Goal: Find specific page/section: Find specific page/section

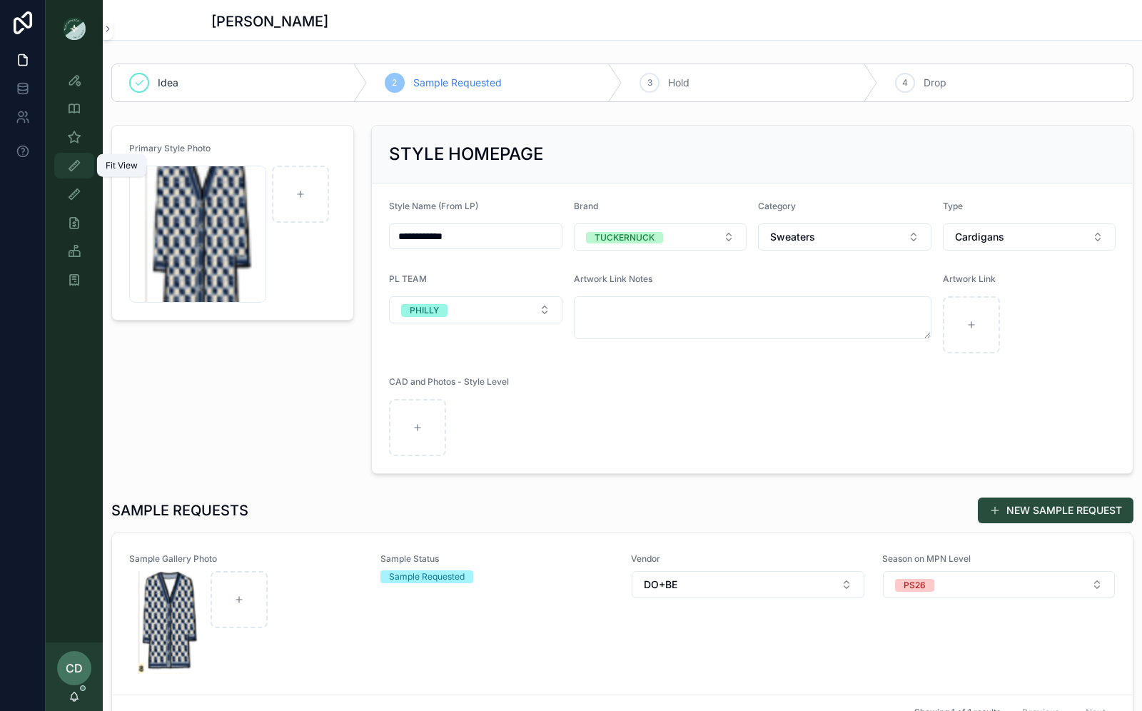
click at [74, 158] on icon "scrollable content" at bounding box center [74, 165] width 14 height 14
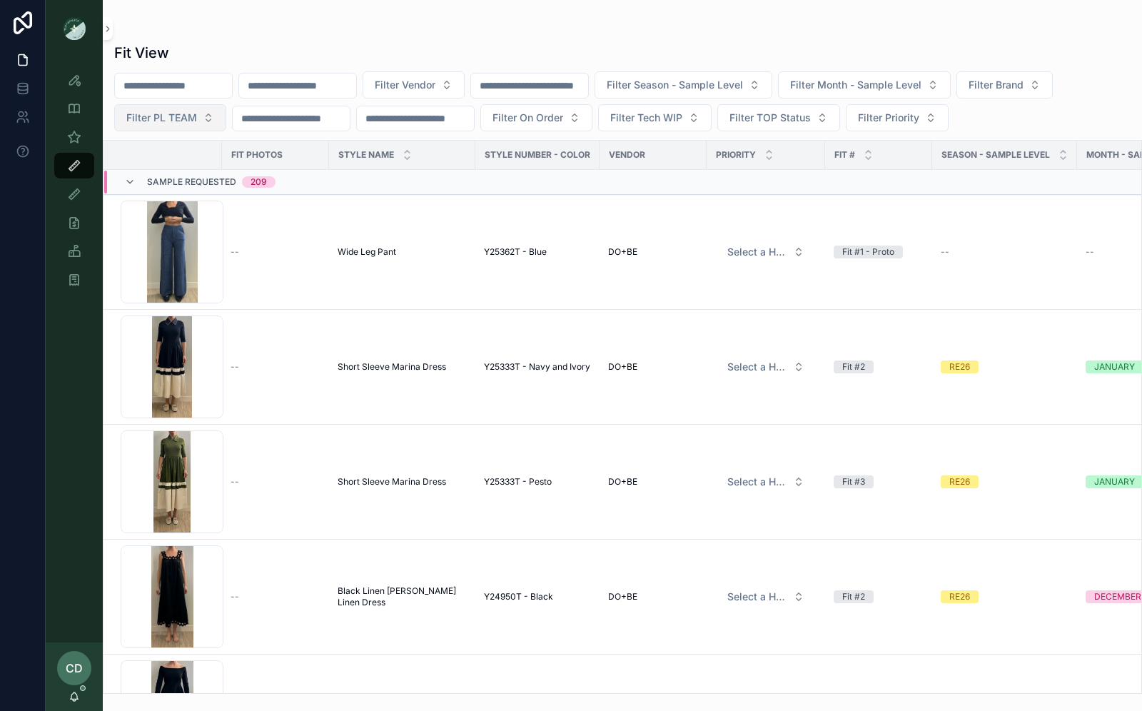
click at [200, 123] on button "Filter PL TEAM" at bounding box center [170, 117] width 112 height 27
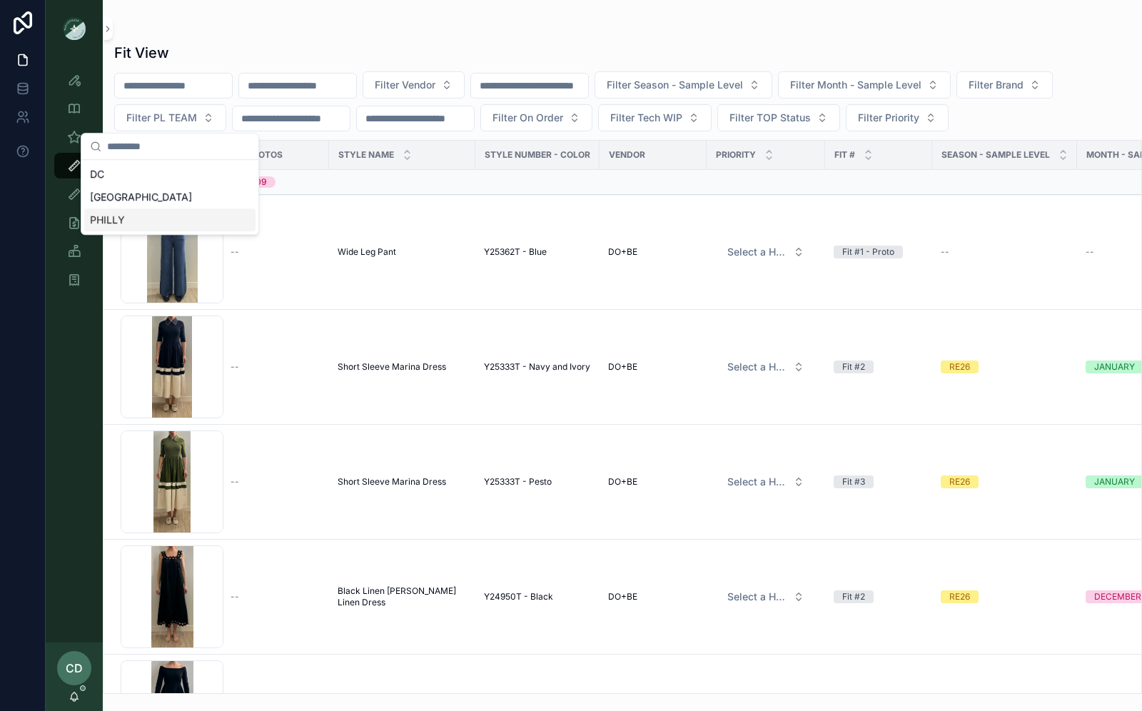
click at [186, 218] on div "PHILLY" at bounding box center [169, 219] width 171 height 23
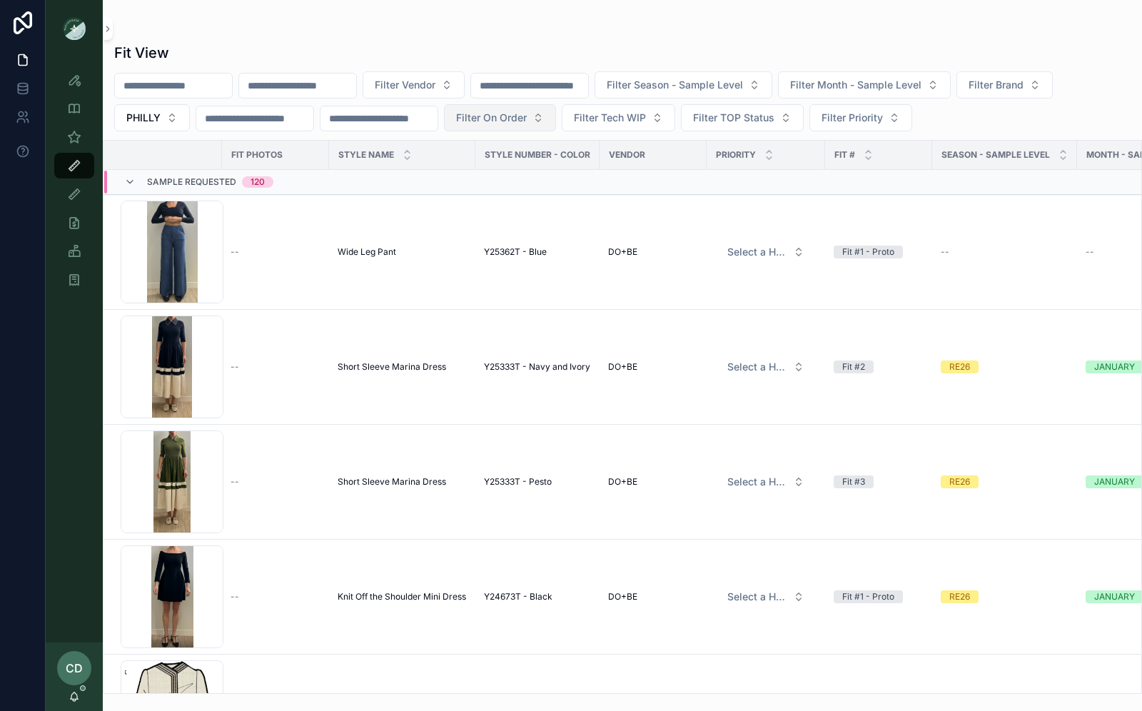
click at [527, 123] on span "Filter On Order" at bounding box center [491, 118] width 71 height 14
click at [688, 40] on div "Fit View Filter Vendor Filter Season - Sample Level Filter Month - Sample Level…" at bounding box center [622, 363] width 1039 height 659
click at [743, 91] on span "Filter Season - Sample Level" at bounding box center [675, 85] width 136 height 14
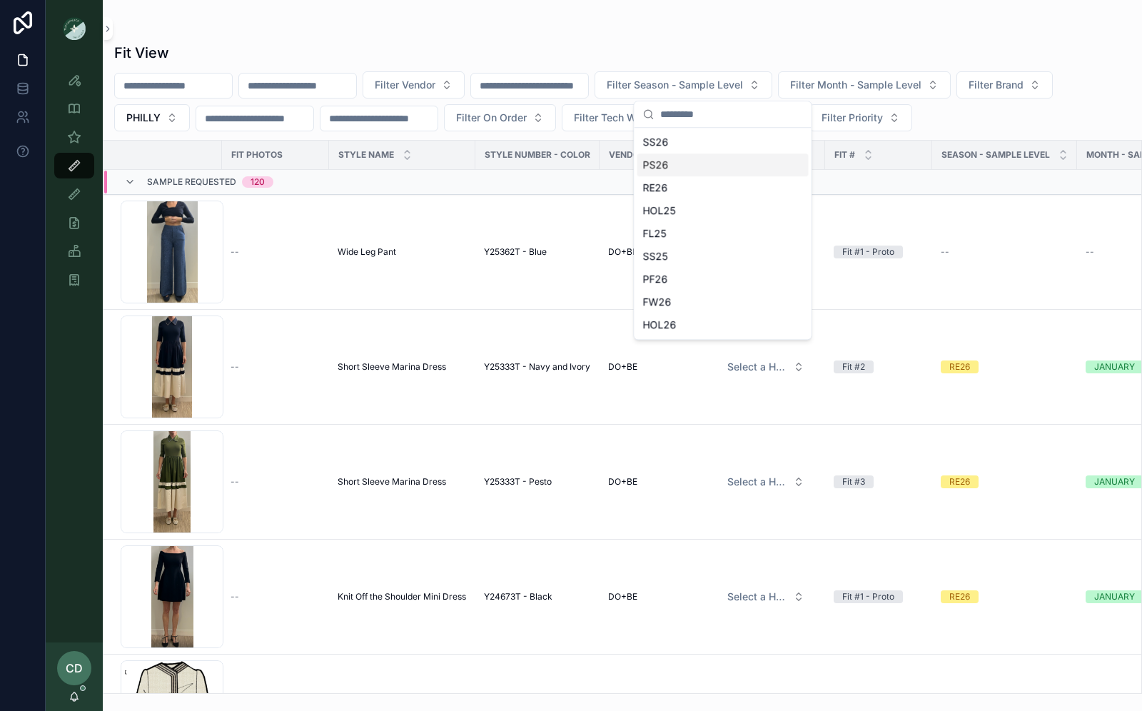
click at [711, 164] on div "PS26" at bounding box center [722, 164] width 171 height 23
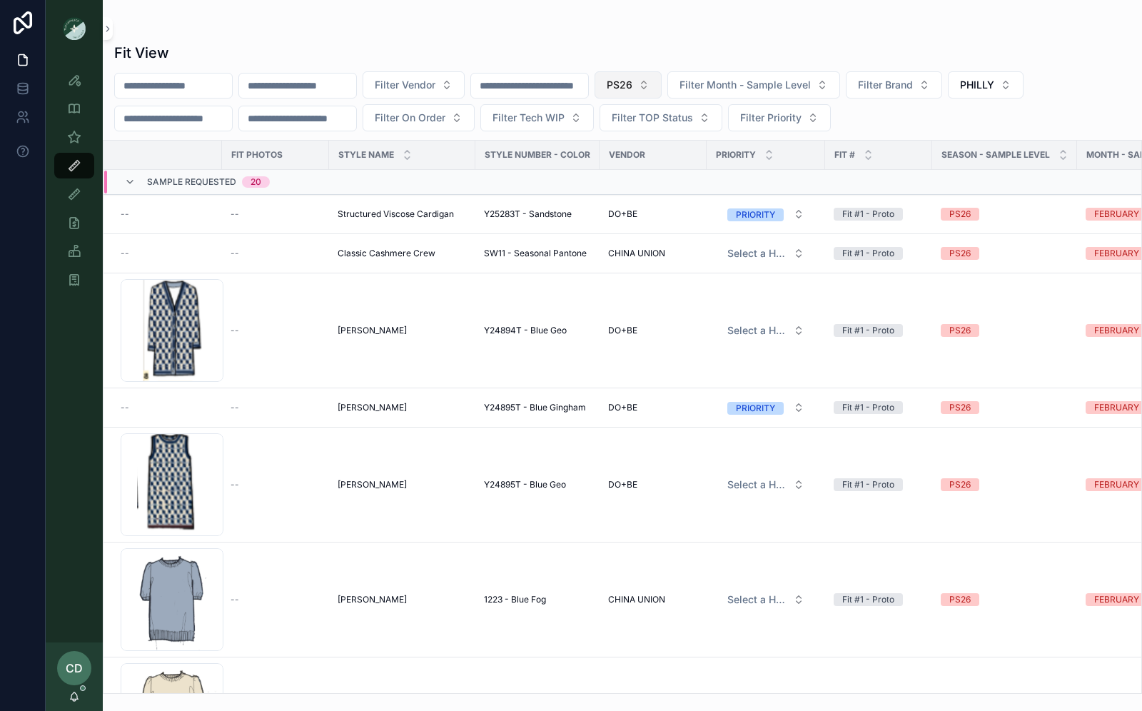
click at [662, 93] on button "PS26" at bounding box center [627, 84] width 67 height 27
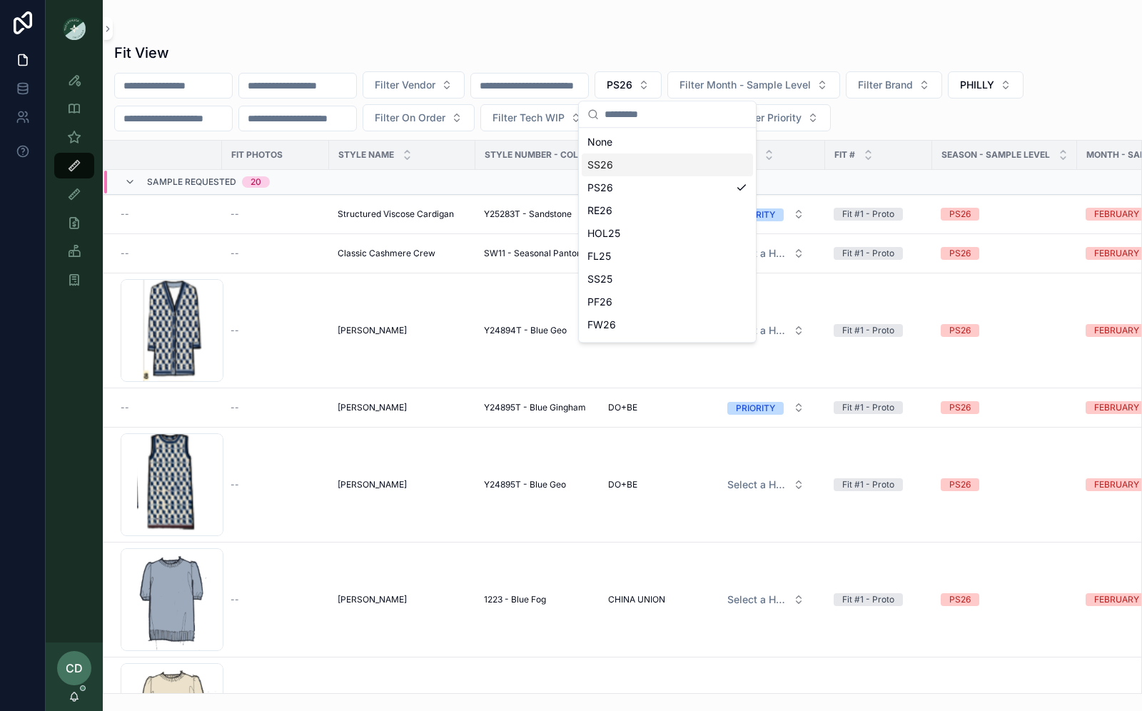
click at [660, 166] on div "SS26" at bounding box center [667, 164] width 171 height 23
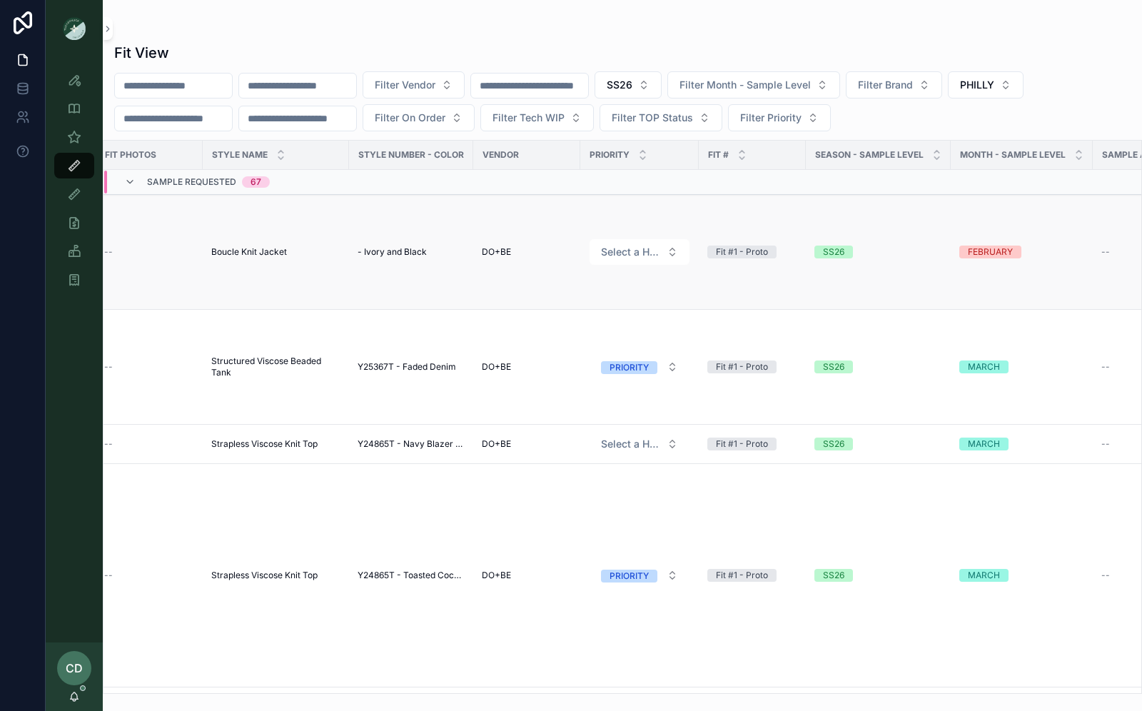
scroll to position [0, 198]
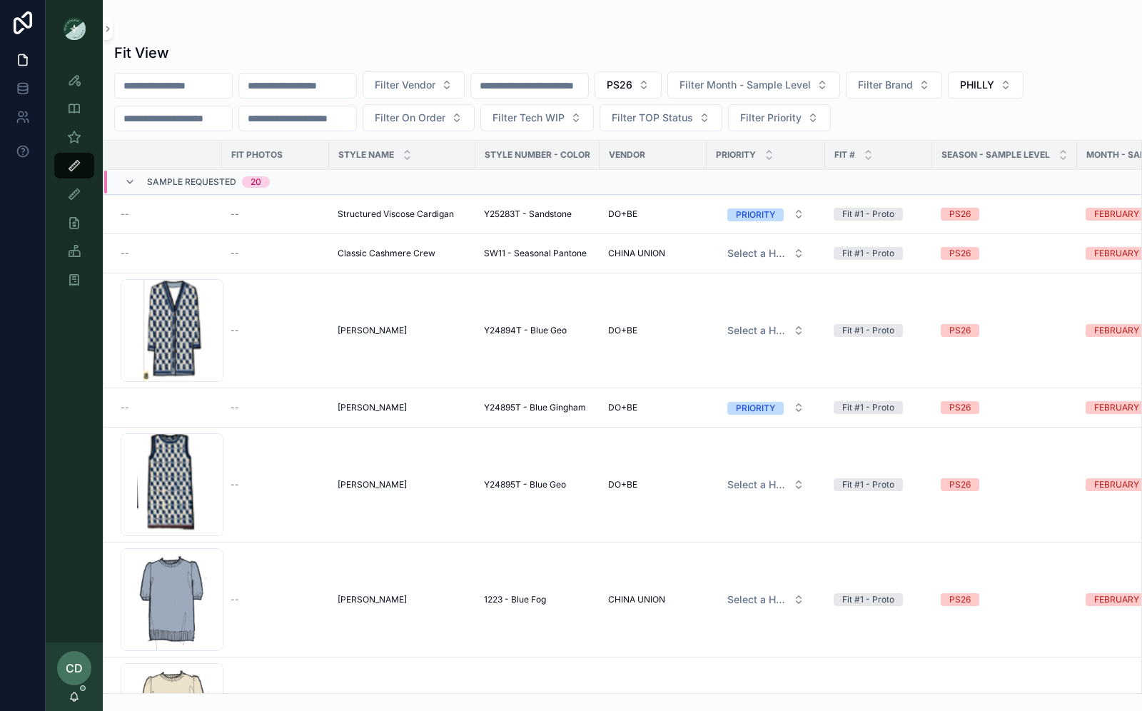
click at [577, 160] on div "Style Number - Color" at bounding box center [537, 154] width 123 height 23
click at [560, 180] on td "scrollable content" at bounding box center [537, 182] width 124 height 25
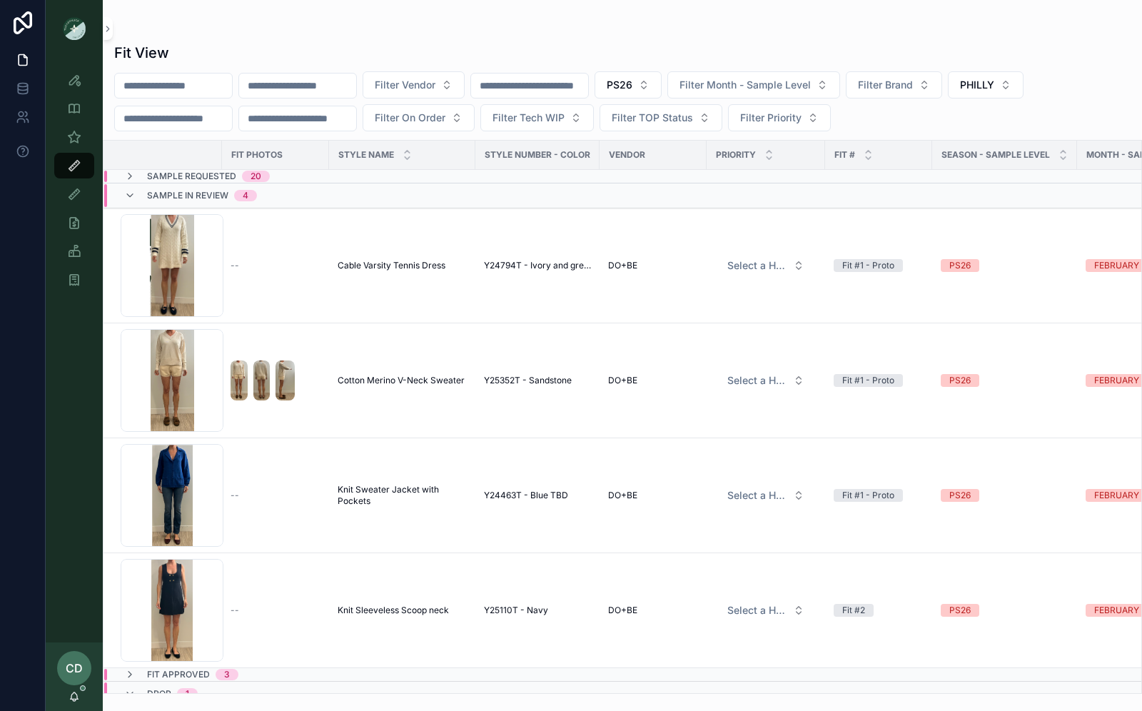
click at [560, 180] on td "scrollable content" at bounding box center [537, 177] width 124 height 14
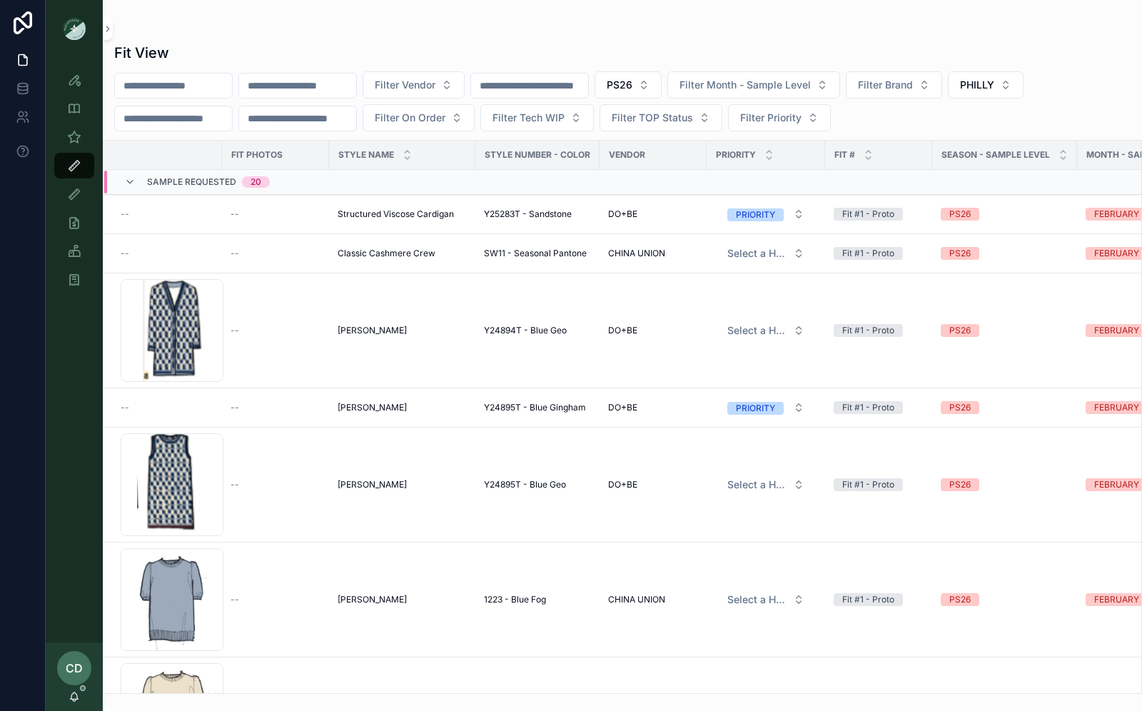
click at [562, 184] on td "scrollable content" at bounding box center [537, 182] width 124 height 25
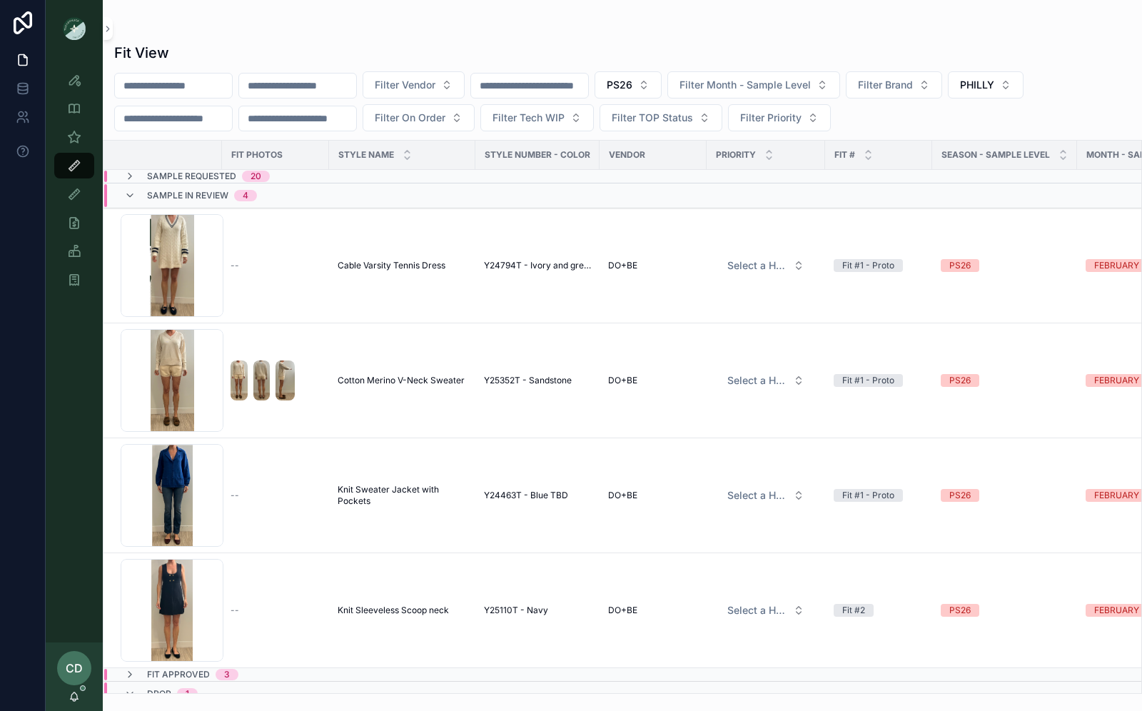
click at [562, 184] on td "scrollable content" at bounding box center [537, 195] width 124 height 25
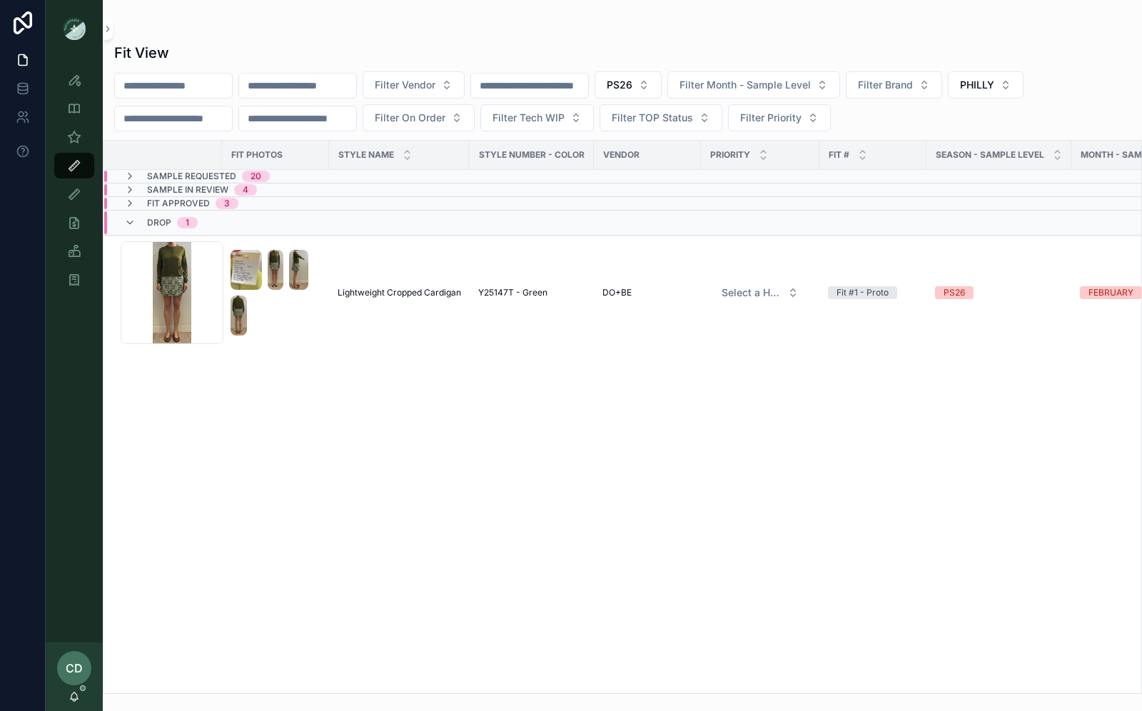
click at [561, 174] on td "scrollable content" at bounding box center [532, 177] width 124 height 14
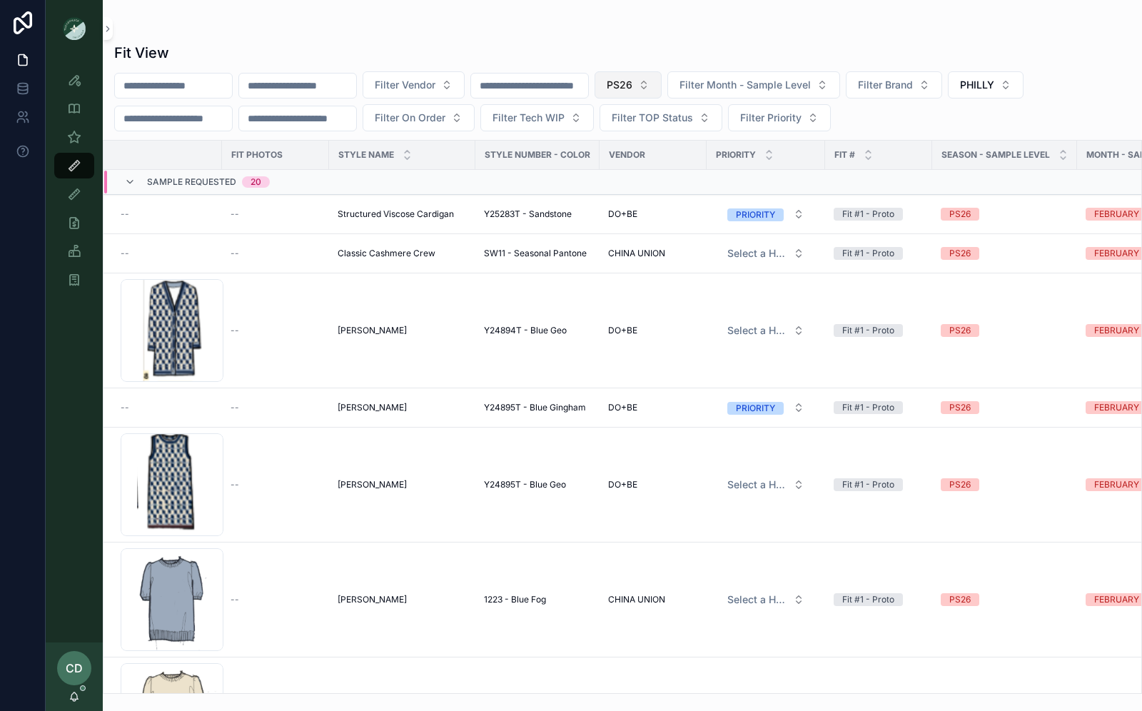
click at [632, 82] on span "PS26" at bounding box center [620, 85] width 26 height 14
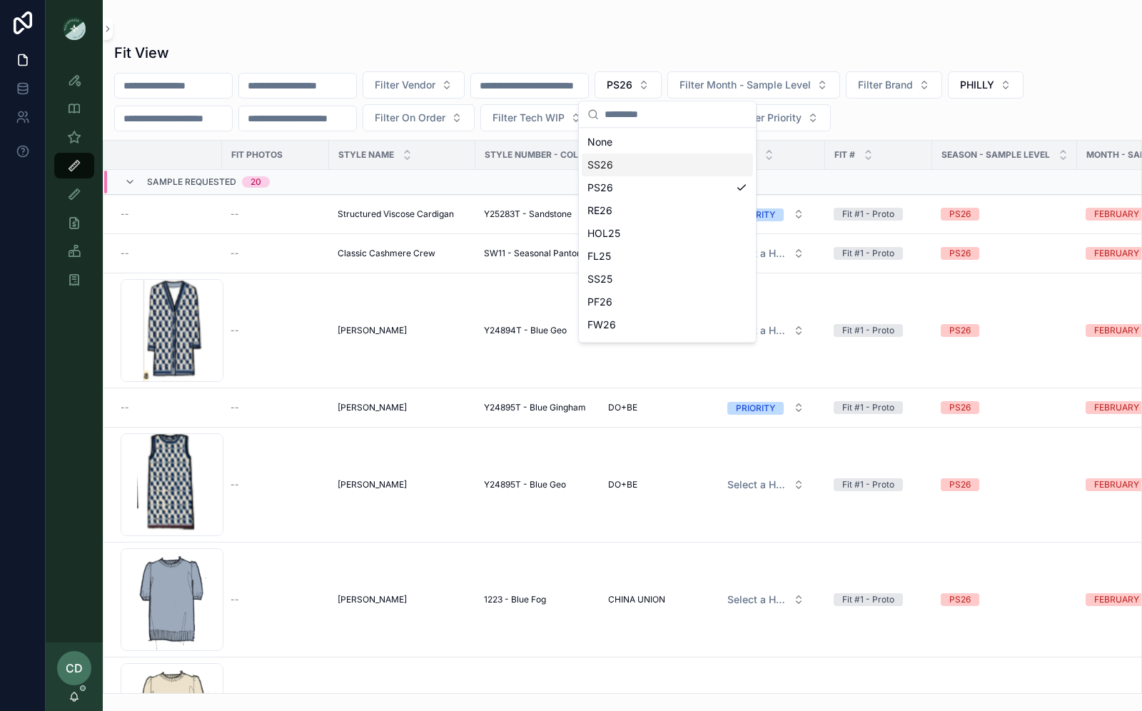
click at [625, 170] on div "SS26" at bounding box center [667, 164] width 171 height 23
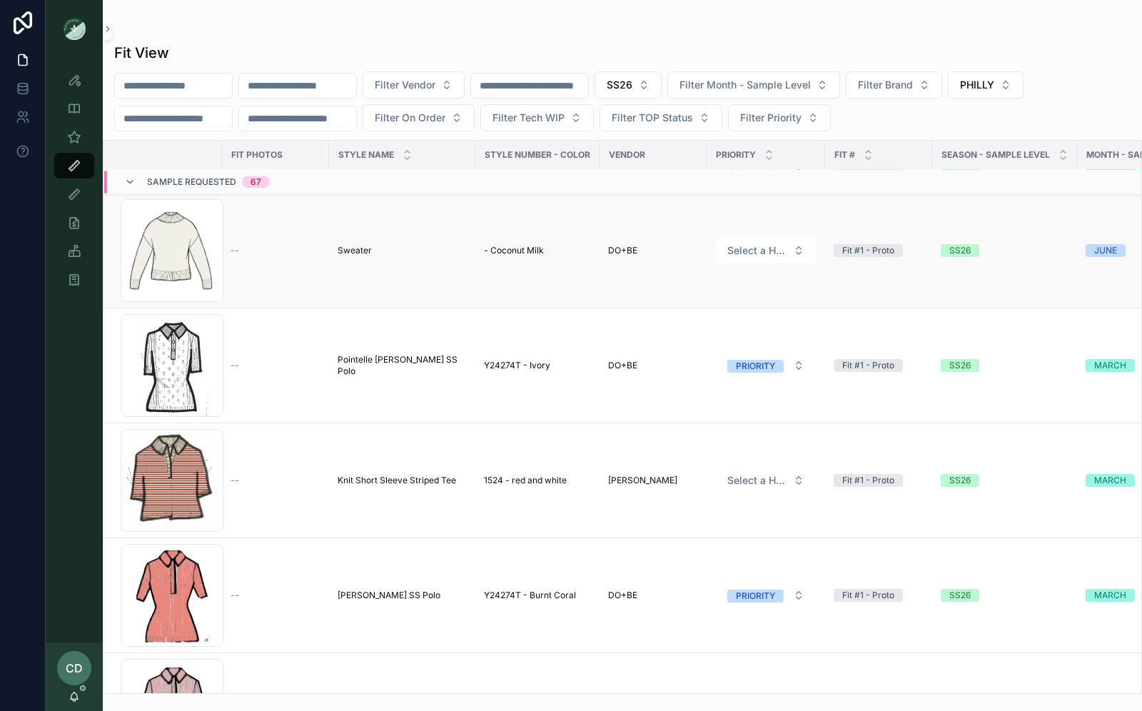
scroll to position [539, 0]
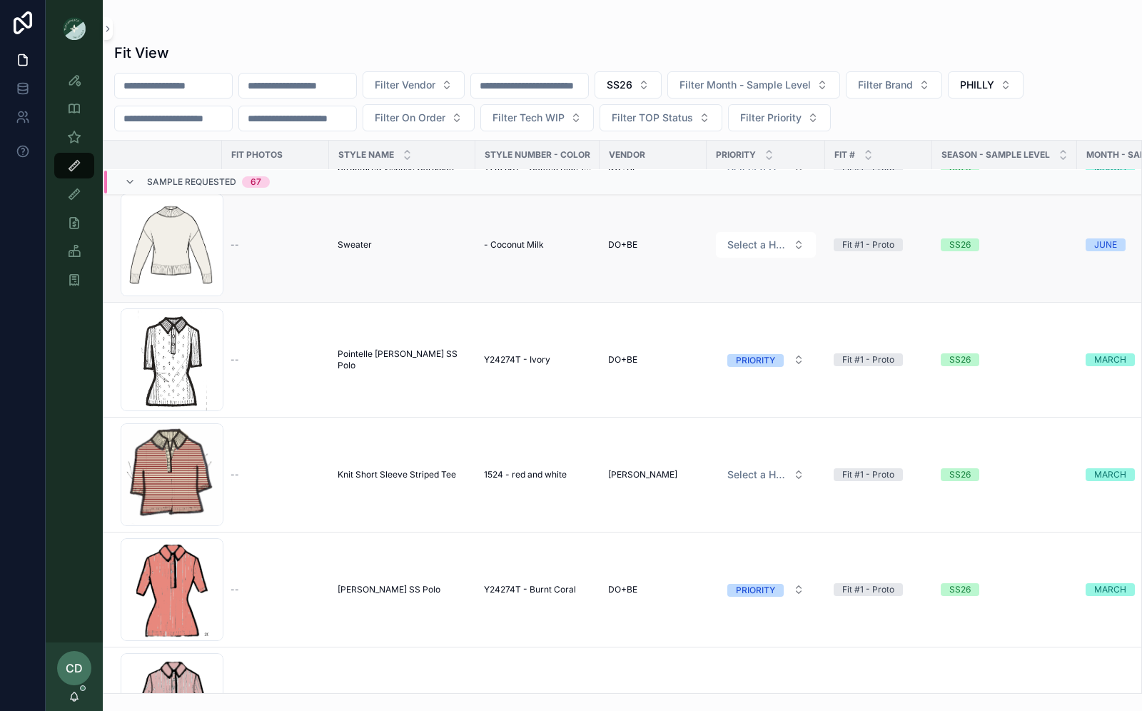
click at [516, 248] on td "- Coconut Milk" at bounding box center [537, 245] width 124 height 115
click at [516, 242] on span "- Coconut Milk" at bounding box center [514, 244] width 60 height 11
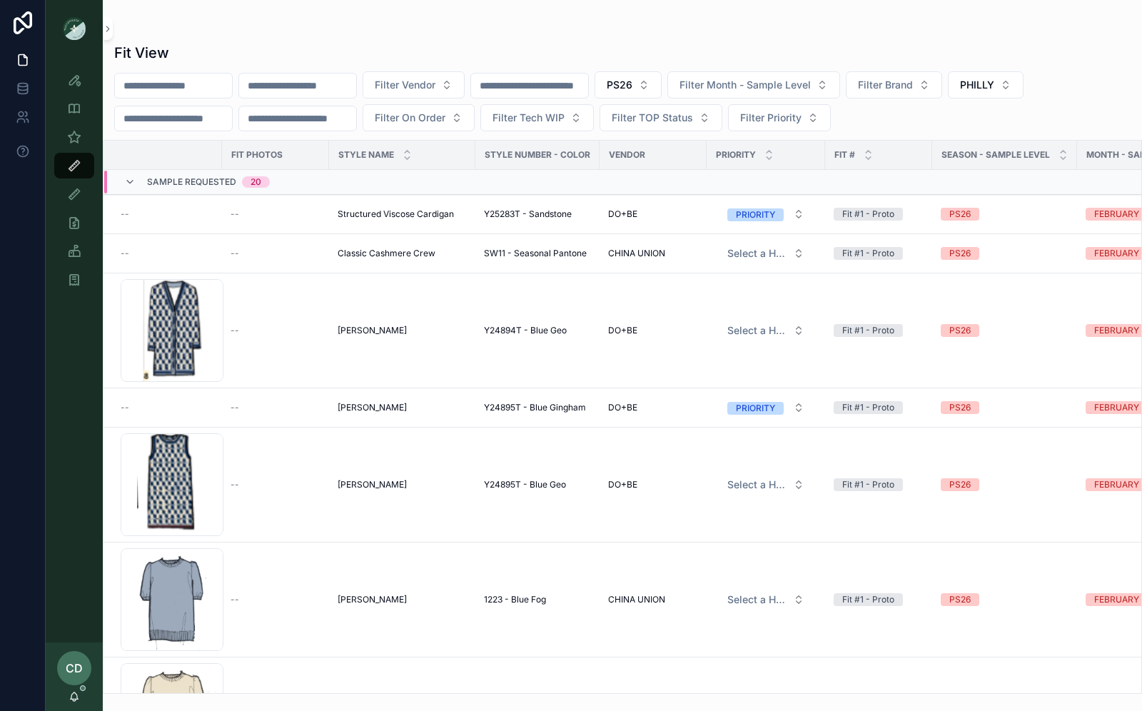
scroll to position [83, 0]
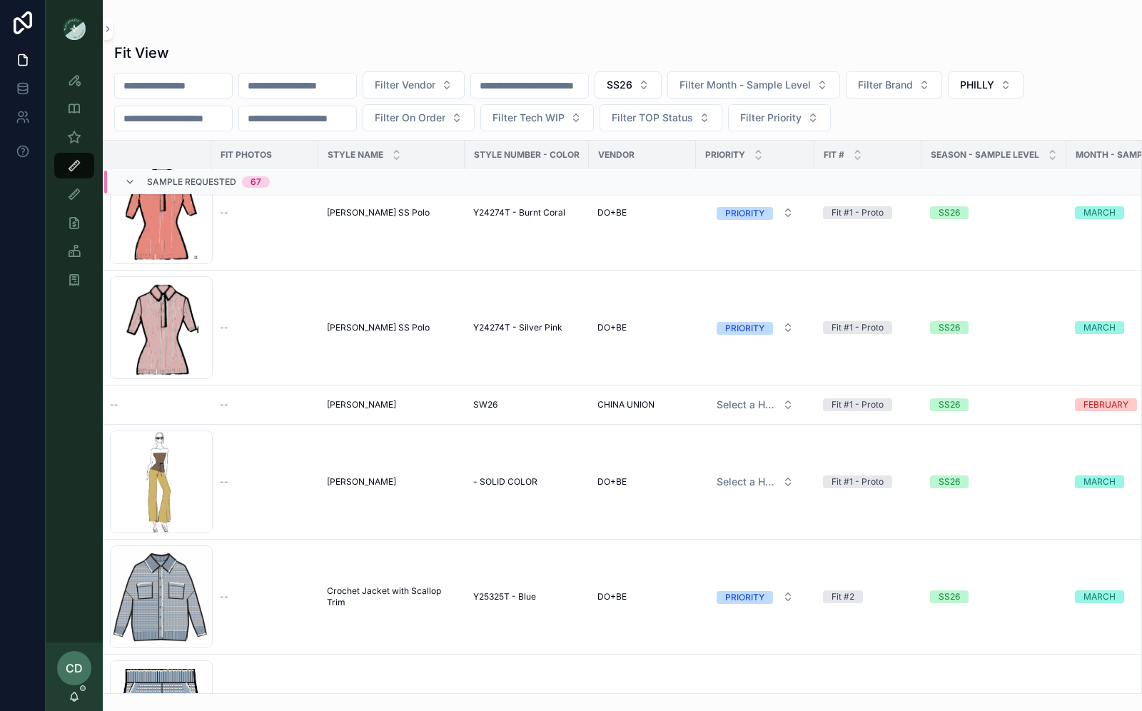
scroll to position [928, 11]
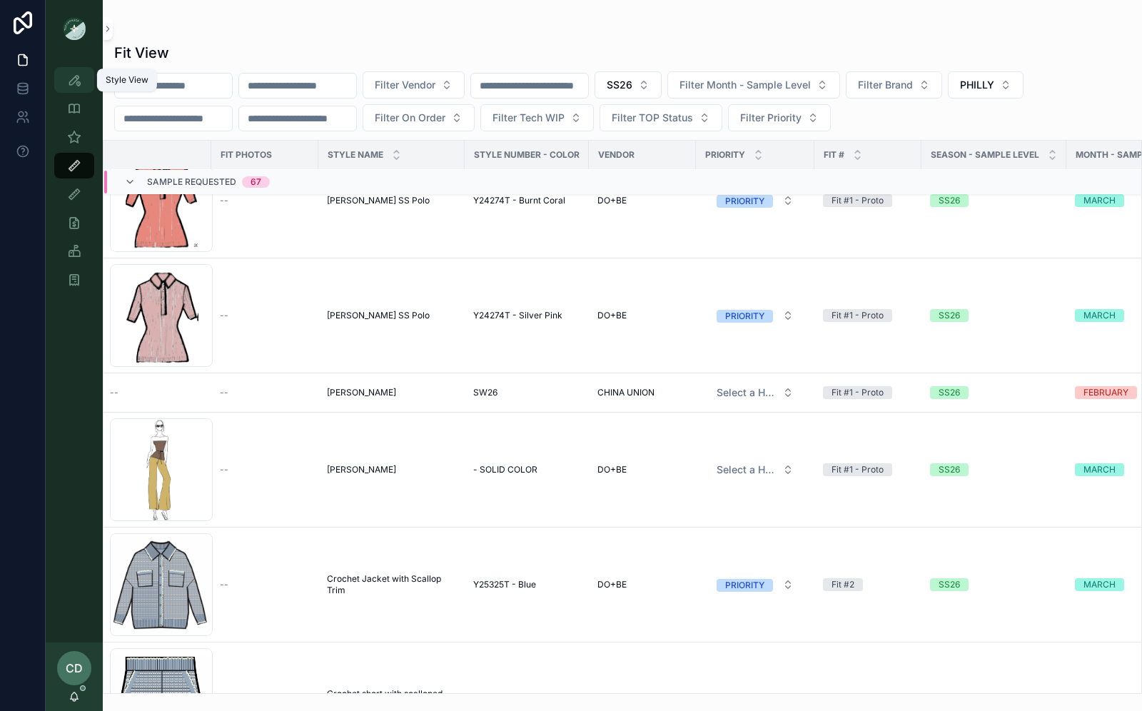
click at [75, 81] on icon "scrollable content" at bounding box center [74, 80] width 14 height 14
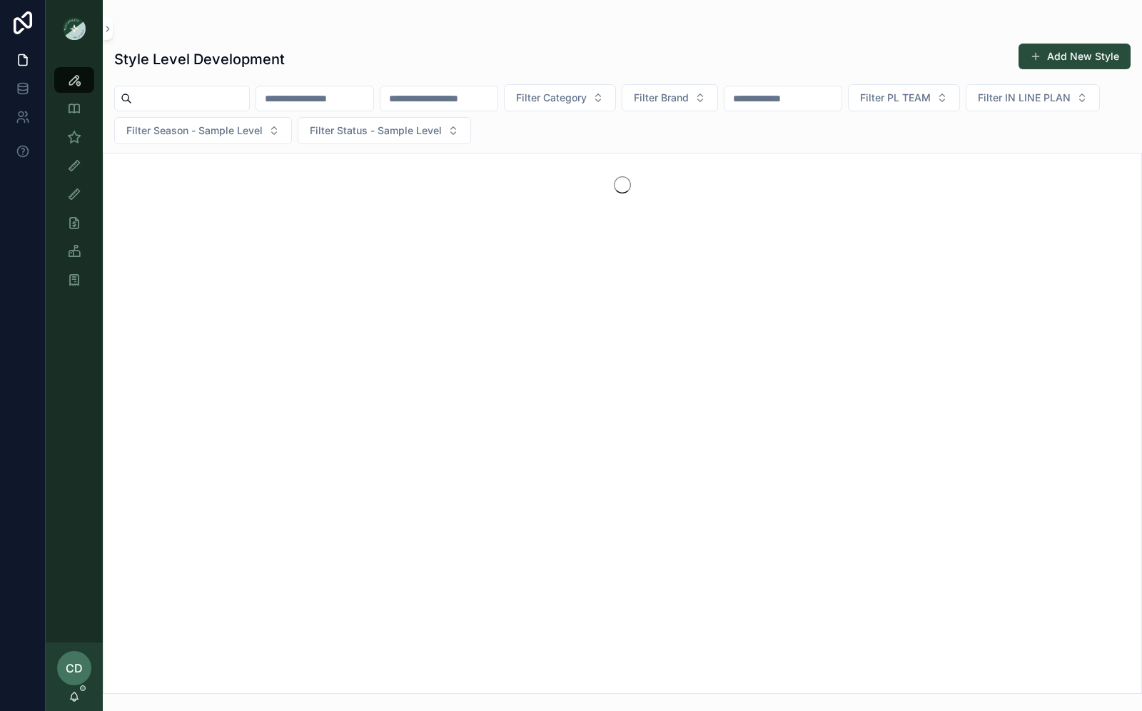
click at [487, 101] on input "scrollable content" at bounding box center [438, 98] width 117 height 20
click at [929, 91] on span "Filter PL TEAM" at bounding box center [895, 98] width 71 height 14
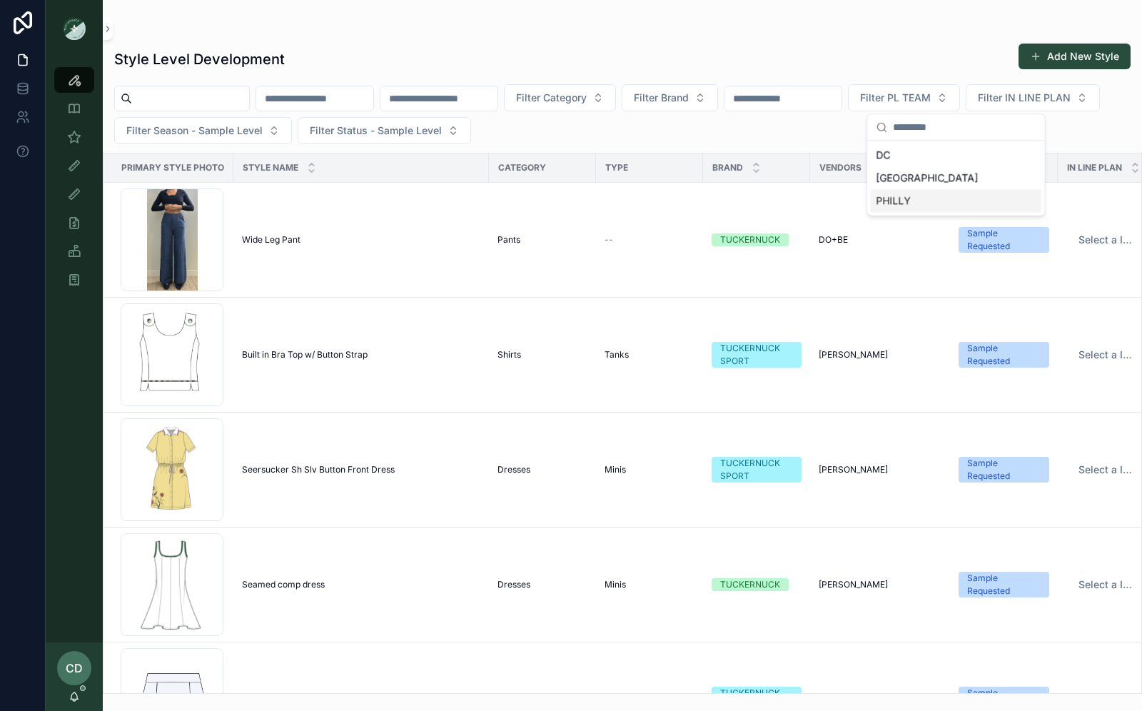
click at [895, 191] on div "PHILLY" at bounding box center [955, 200] width 171 height 23
click at [931, 100] on span "Filter PL TEAM" at bounding box center [895, 98] width 71 height 14
click at [896, 198] on div "PHILLY" at bounding box center [955, 200] width 171 height 23
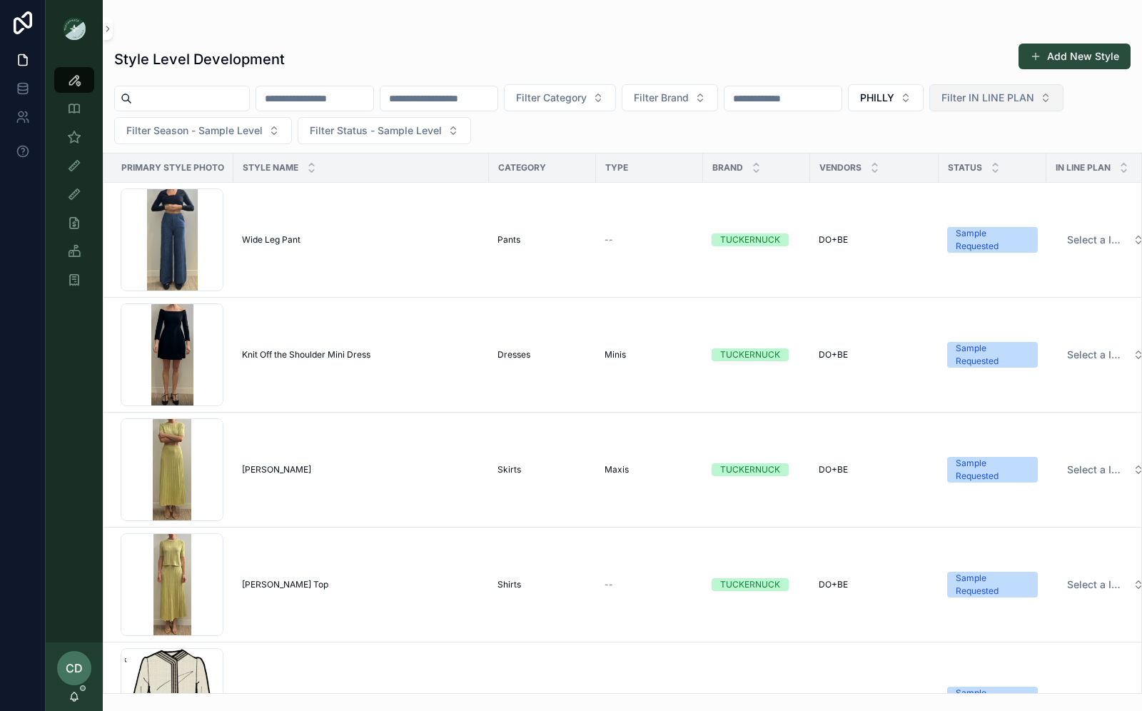
click at [1023, 106] on button "Filter IN LINE PLAN" at bounding box center [996, 97] width 134 height 27
click at [871, 136] on div "Filter Category Filter Brand PHILLY Filter IN LINE PLAN Filter Season - Sample …" at bounding box center [622, 114] width 1039 height 60
click at [254, 134] on span "Filter Season - Sample Level" at bounding box center [194, 130] width 136 height 14
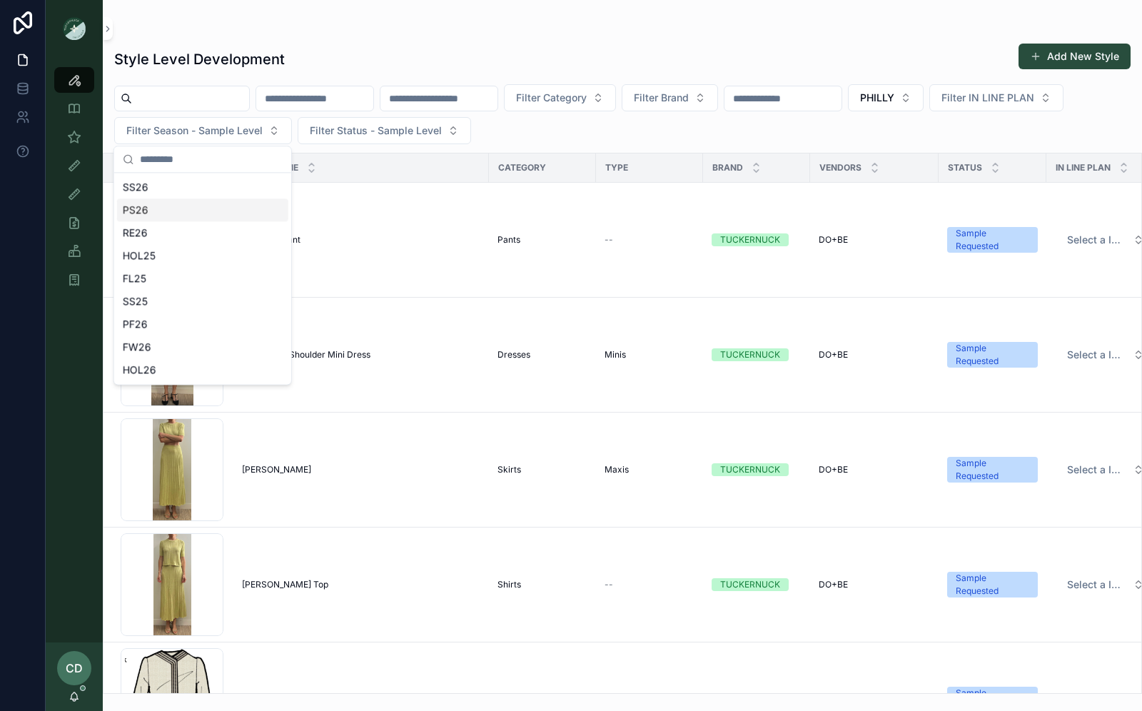
click at [217, 213] on div "PS26" at bounding box center [202, 209] width 171 height 23
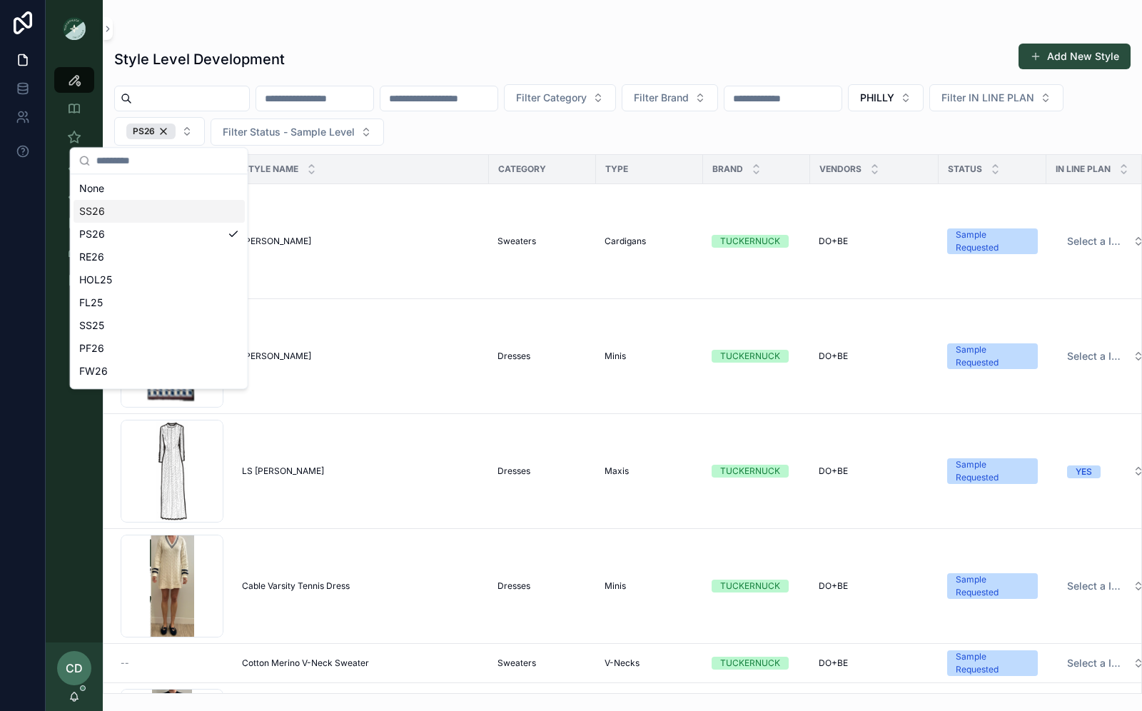
click at [161, 210] on div "SS26" at bounding box center [159, 211] width 171 height 23
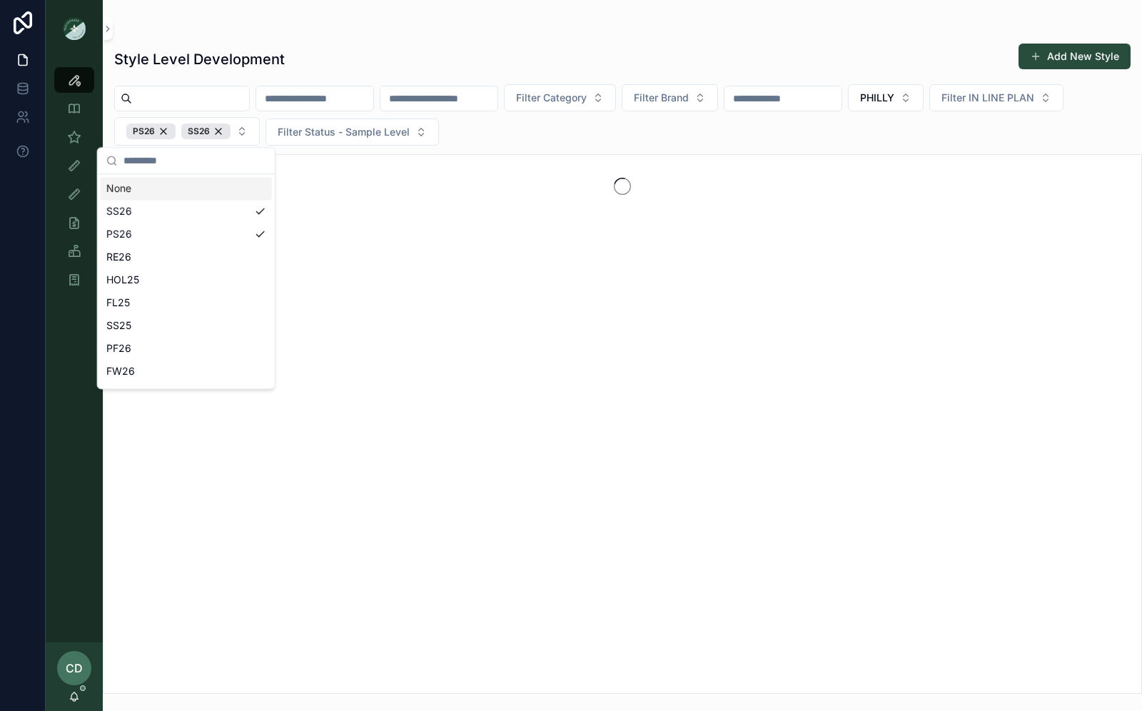
click at [571, 141] on div "Filter Category Filter Brand PHILLY Filter IN LINE PLAN PS26 SS26 Filter Status…" at bounding box center [622, 114] width 1039 height 61
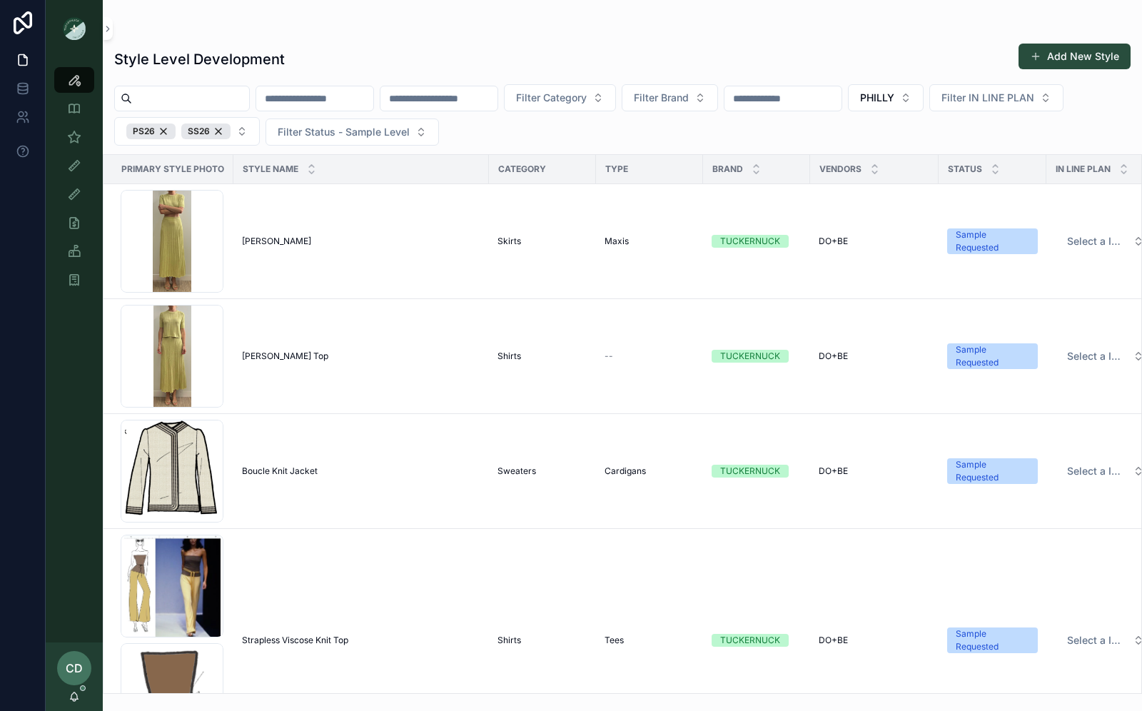
click at [786, 99] on input "scrollable content" at bounding box center [782, 98] width 117 height 20
type input "*****"
click at [784, 130] on div "Filter Category Filter Brand ***** PHILLY Filter IN LINE PLAN PS26 SS26 Filter …" at bounding box center [622, 114] width 1039 height 61
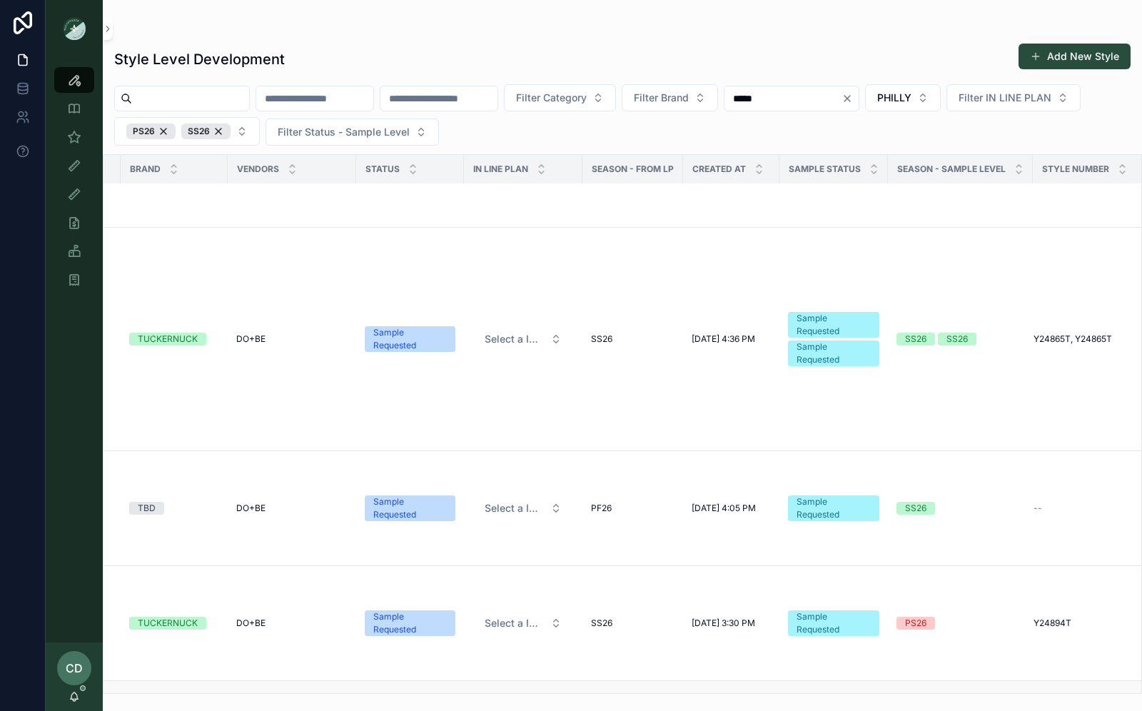
scroll to position [0, 582]
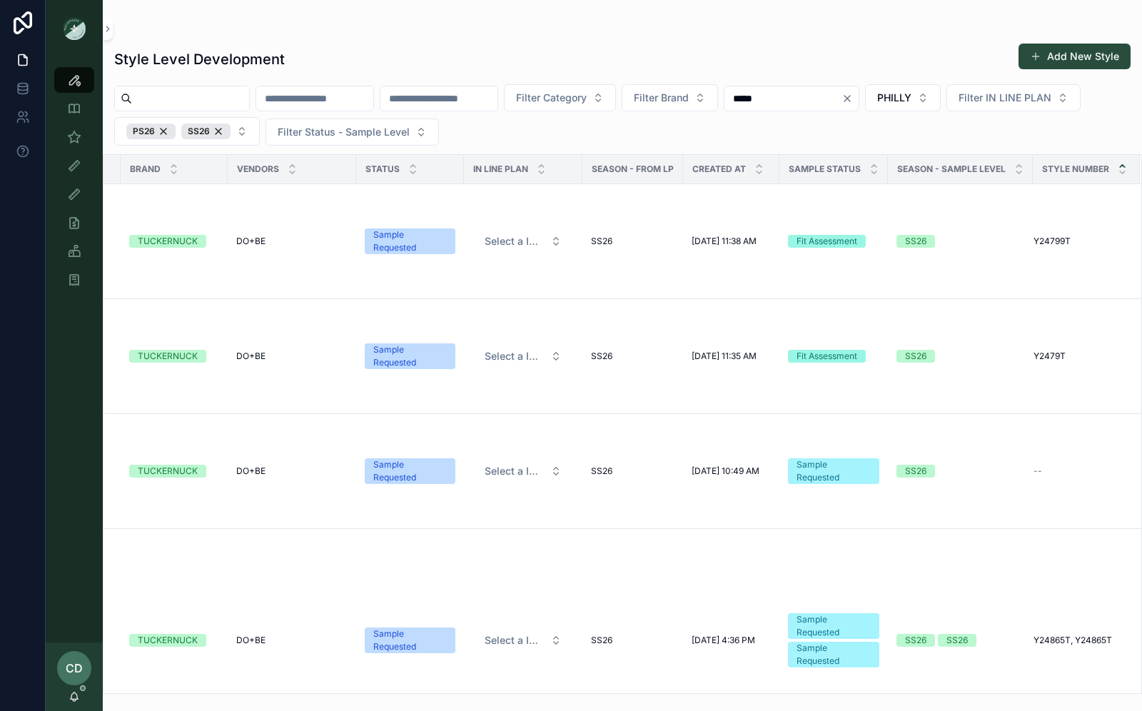
click at [1119, 165] on icon "scrollable content" at bounding box center [1122, 165] width 9 height 9
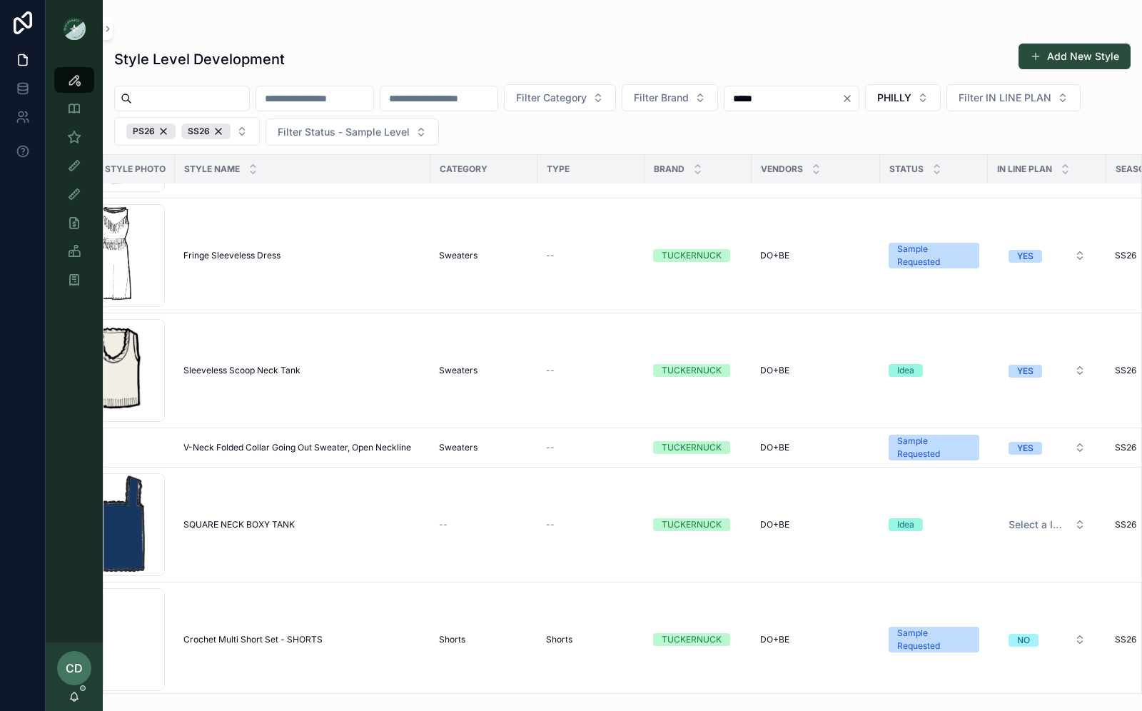
scroll to position [330, 0]
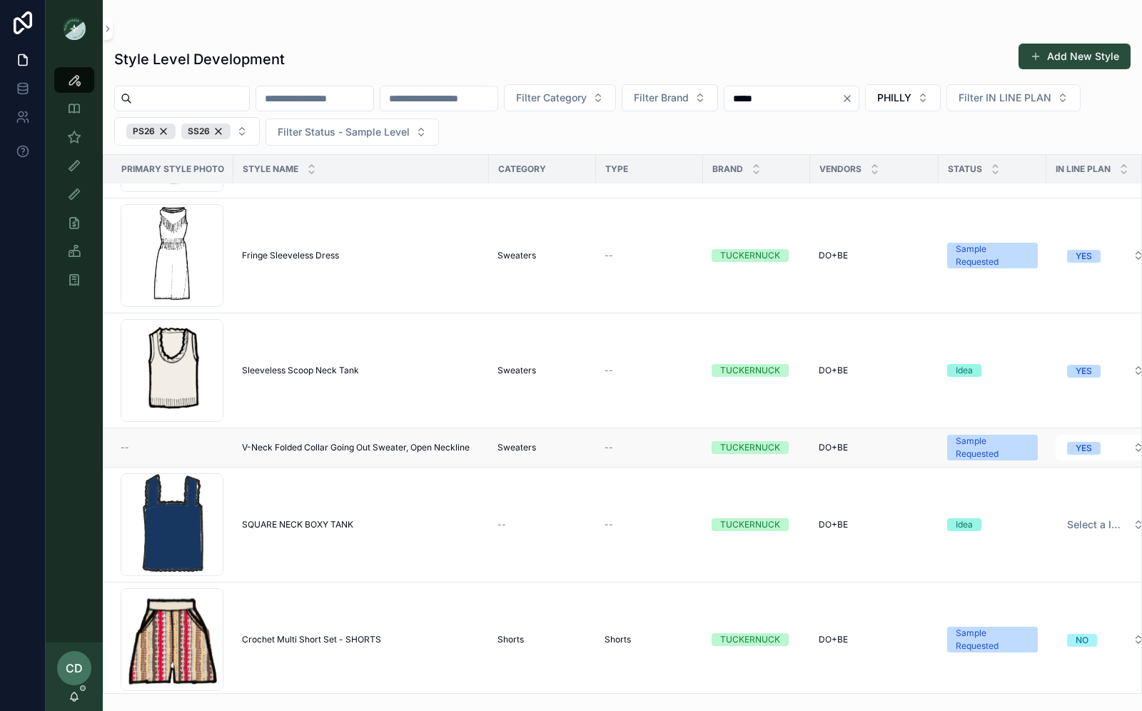
click at [549, 442] on div "Sweaters" at bounding box center [542, 447] width 90 height 11
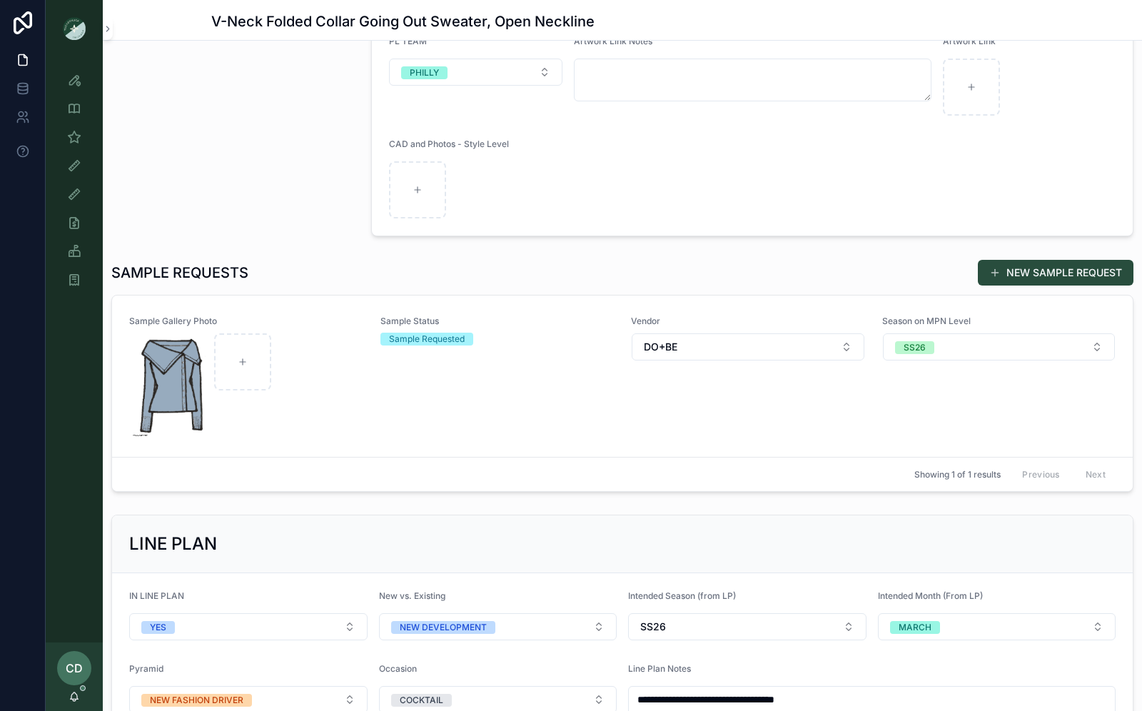
scroll to position [208, 0]
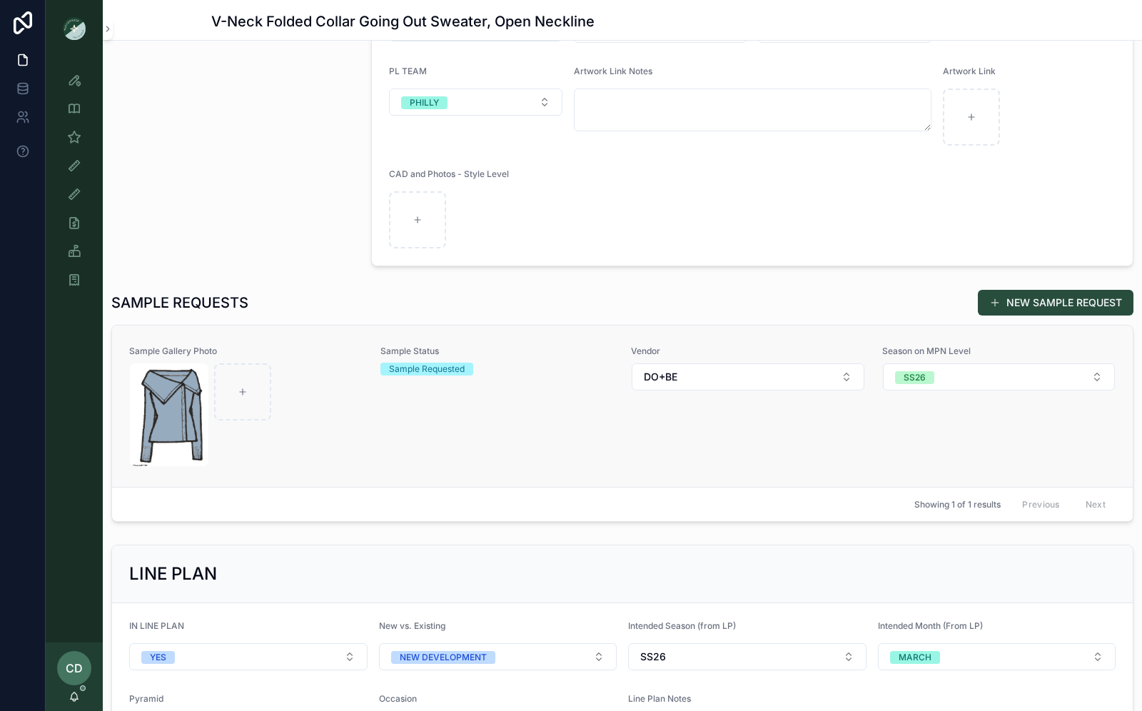
click at [488, 426] on div "Sample Status Sample Requested" at bounding box center [497, 405] width 234 height 121
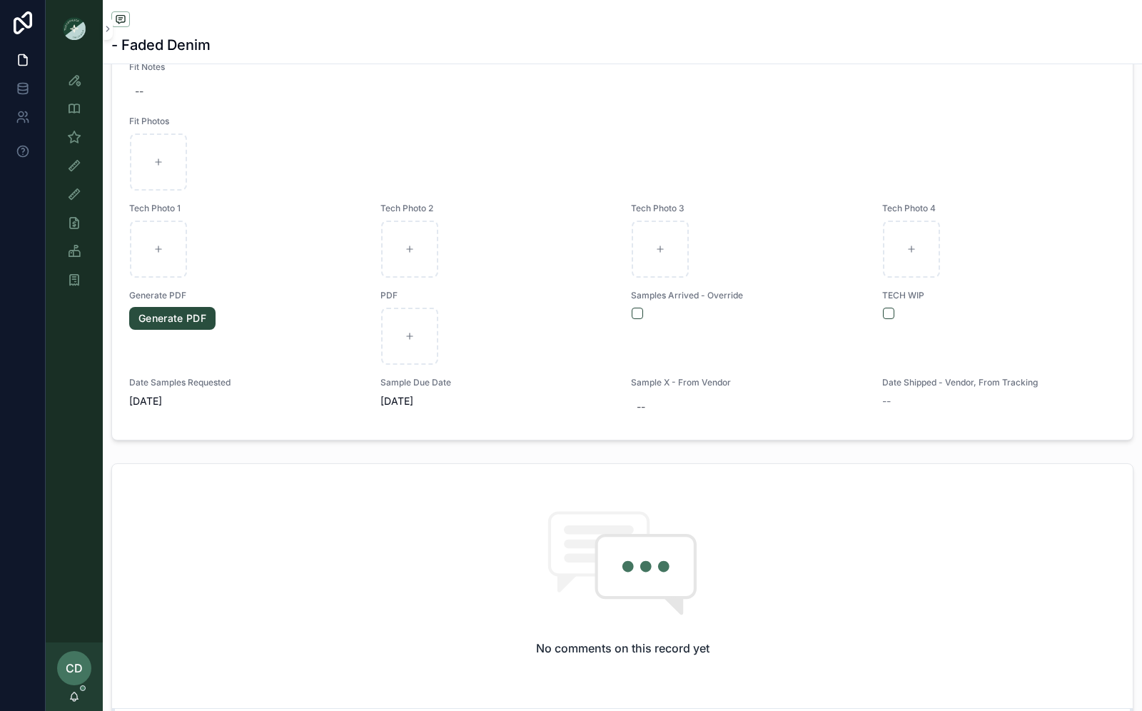
scroll to position [415, 0]
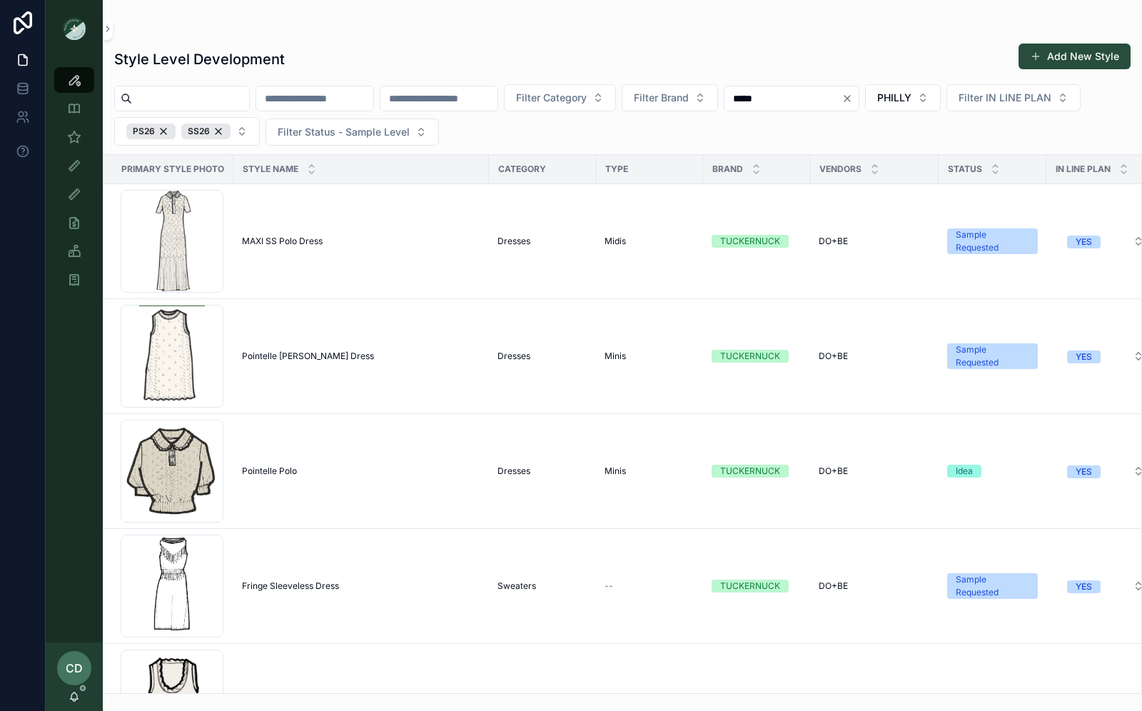
click at [333, 102] on input "scrollable content" at bounding box center [314, 98] width 117 height 20
click at [205, 86] on div "scrollable content" at bounding box center [182, 99] width 136 height 26
click at [193, 96] on input "scrollable content" at bounding box center [190, 98] width 117 height 20
type input "**********"
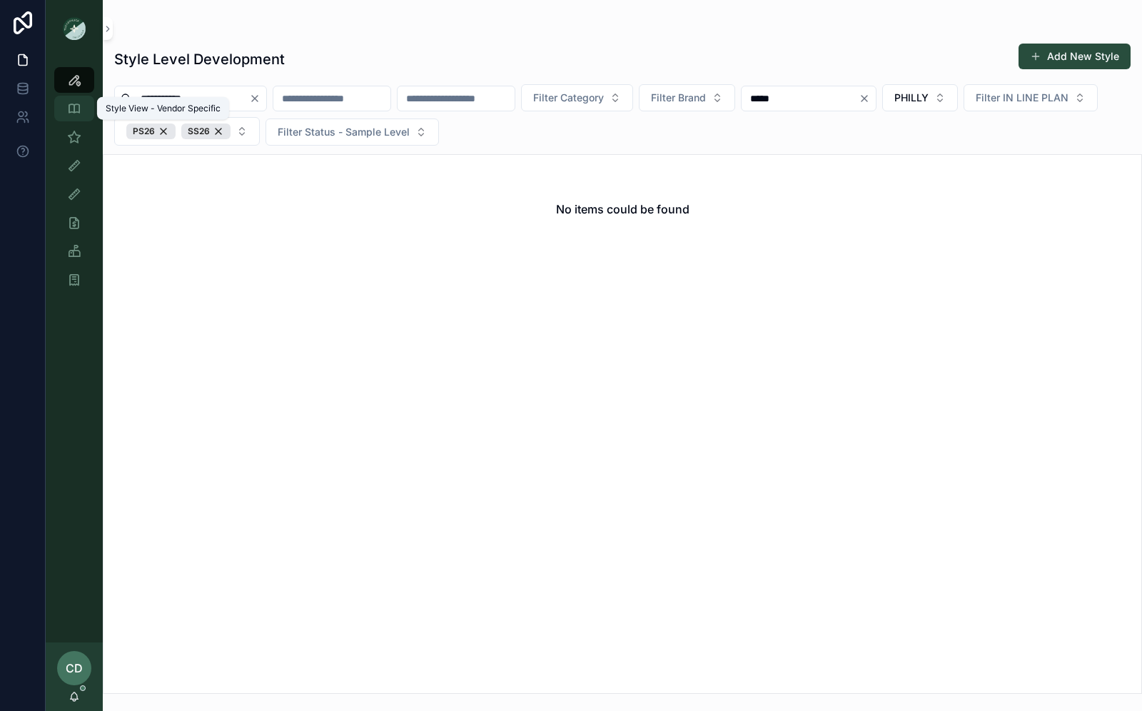
click at [83, 117] on div "Style View - Vendor Specific" at bounding box center [74, 108] width 23 height 23
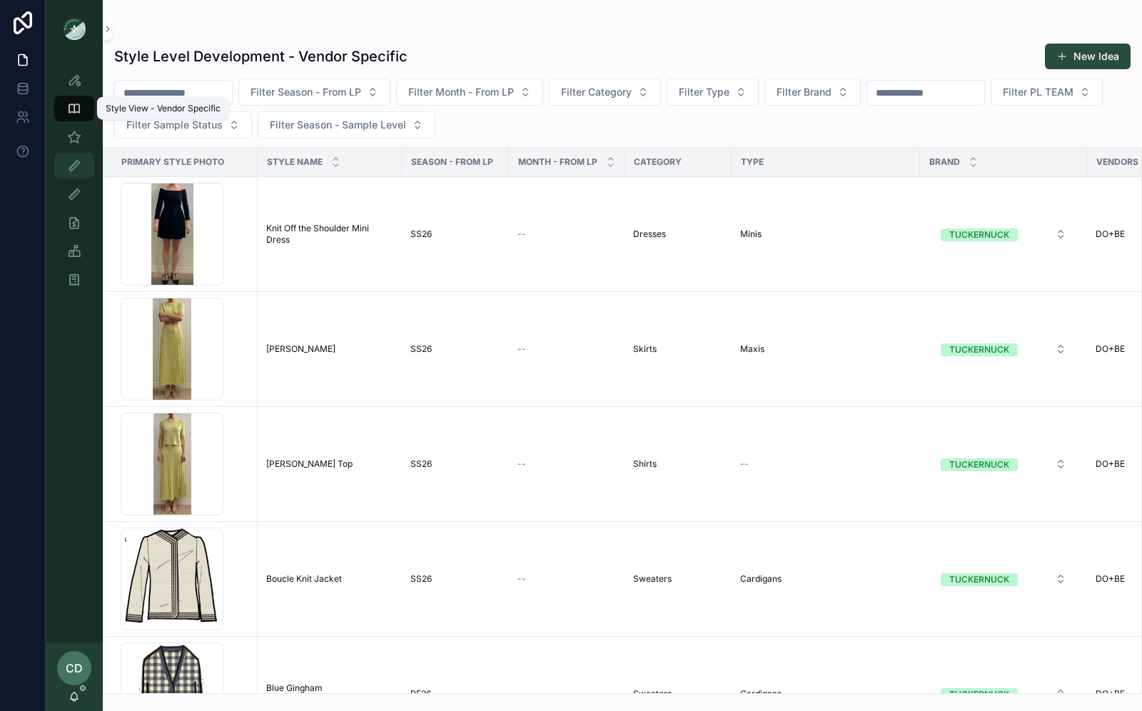
click at [83, 153] on link "Fit View" at bounding box center [74, 166] width 40 height 26
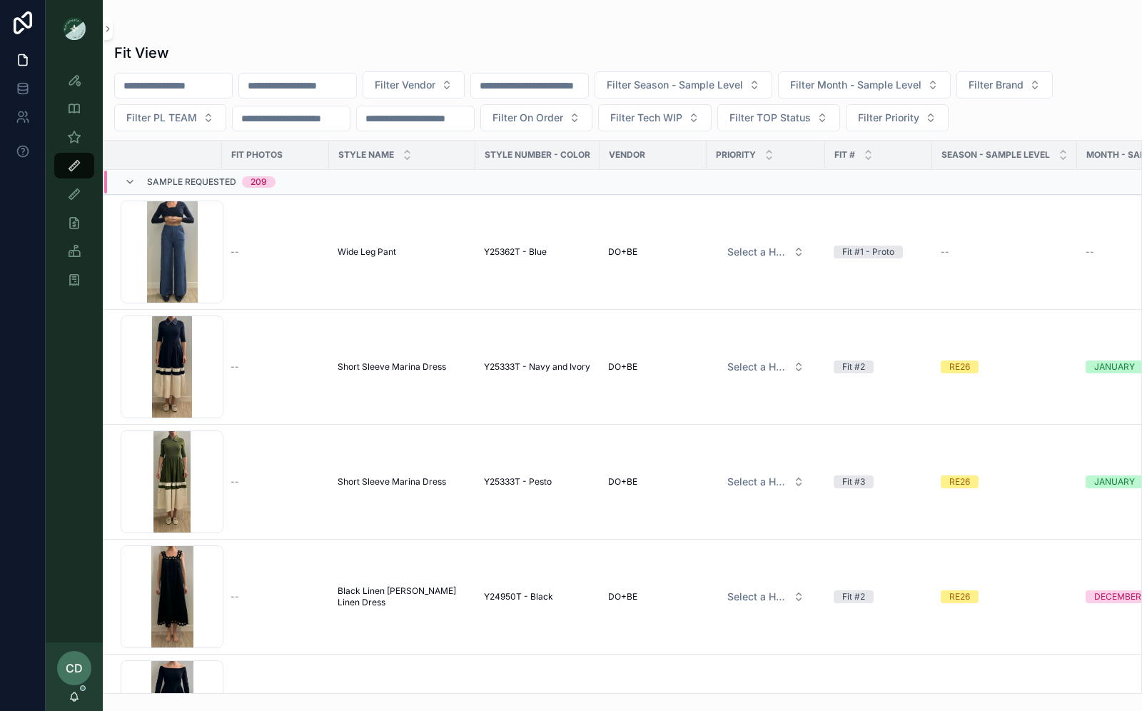
click at [207, 76] on input "scrollable content" at bounding box center [173, 86] width 117 height 20
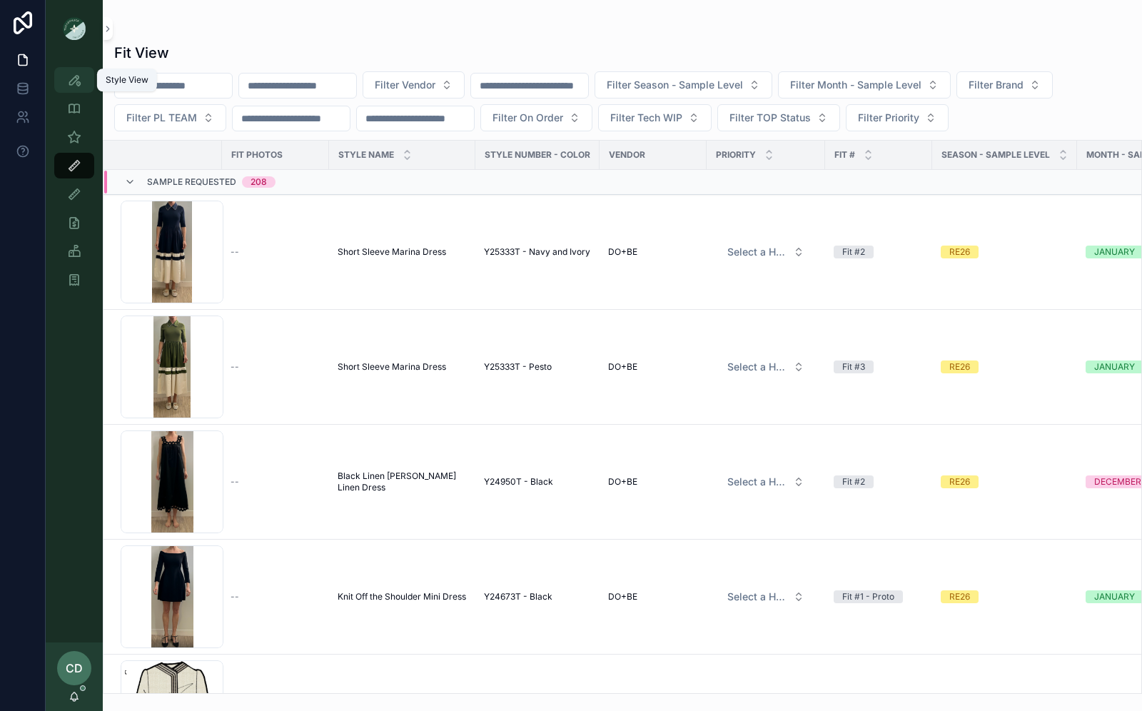
click at [73, 84] on icon "scrollable content" at bounding box center [74, 80] width 14 height 14
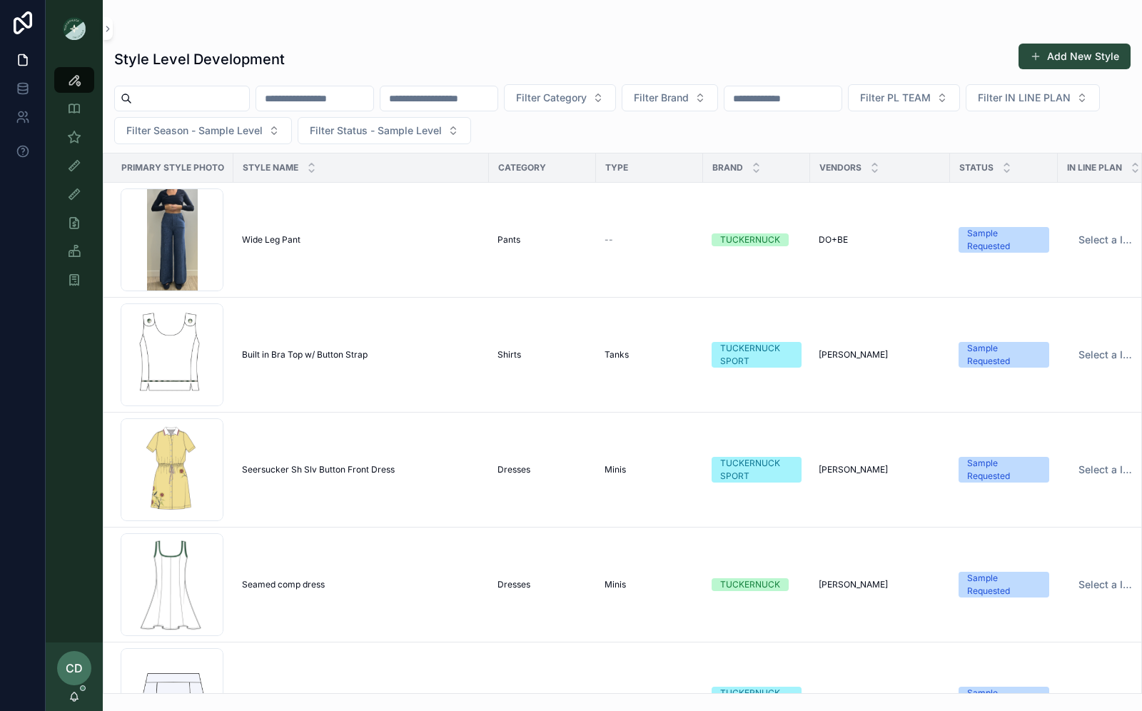
click at [164, 101] on input "scrollable content" at bounding box center [190, 98] width 117 height 20
type input "**********"
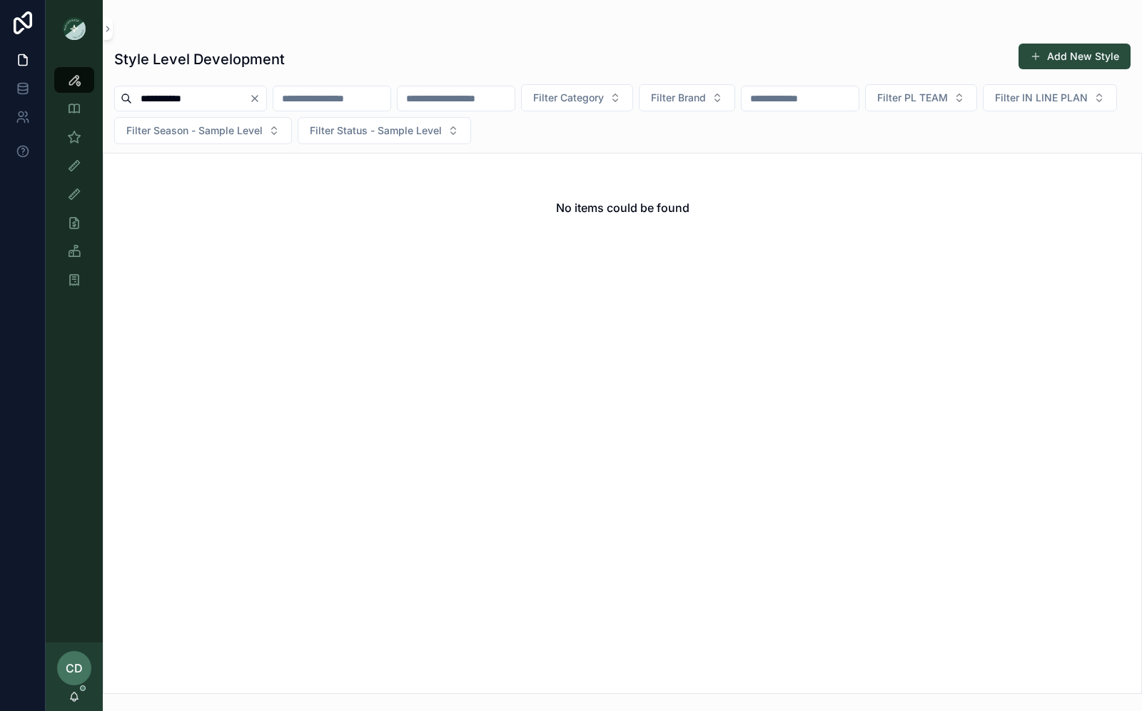
click at [260, 100] on icon "Clear" at bounding box center [254, 98] width 11 height 11
click at [249, 103] on input "scrollable content" at bounding box center [190, 98] width 117 height 20
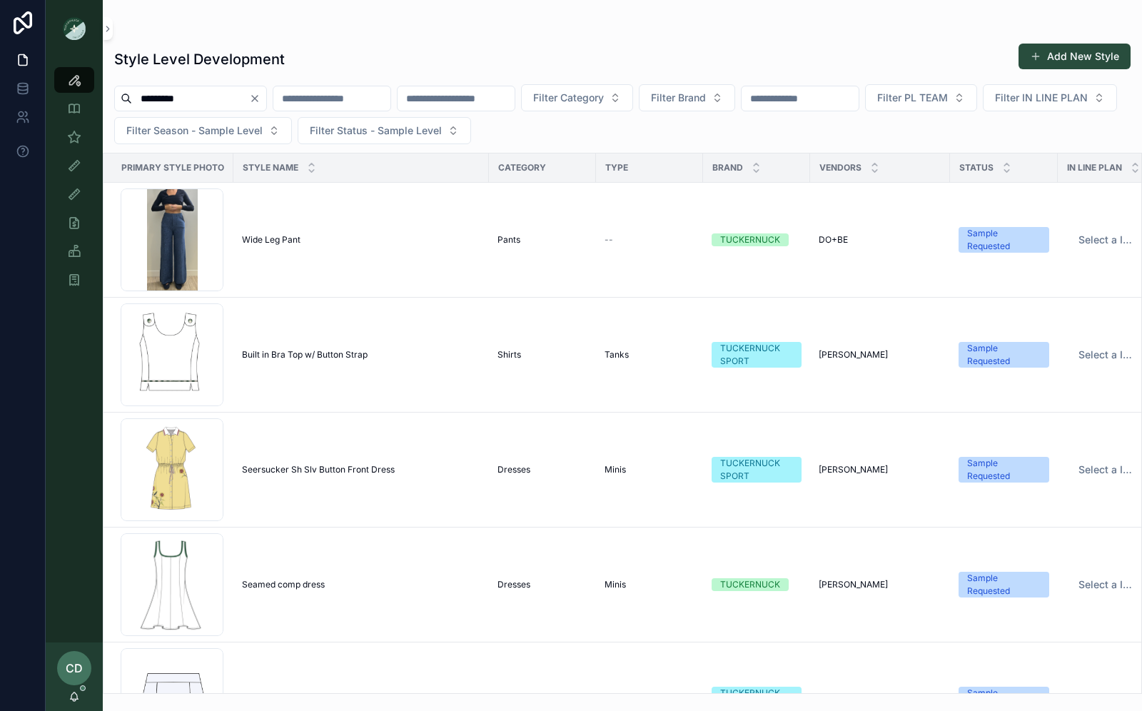
type input "*********"
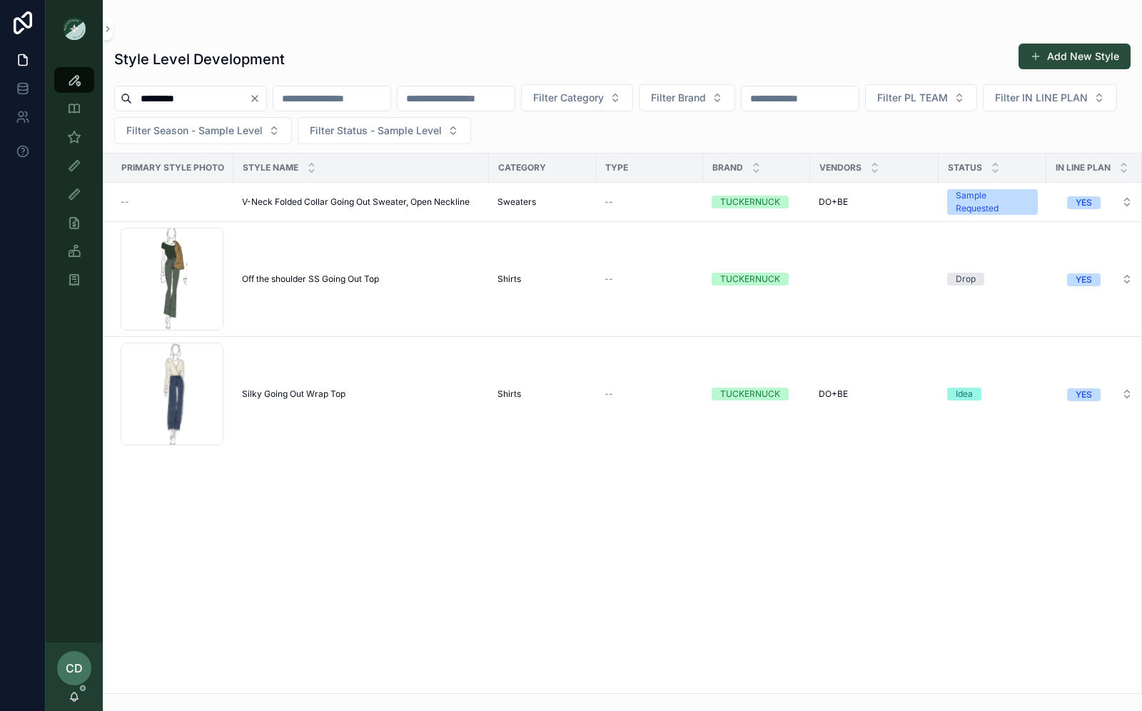
click at [266, 98] on button "Clear" at bounding box center [257, 98] width 17 height 11
click at [249, 92] on input "scrollable content" at bounding box center [190, 98] width 117 height 20
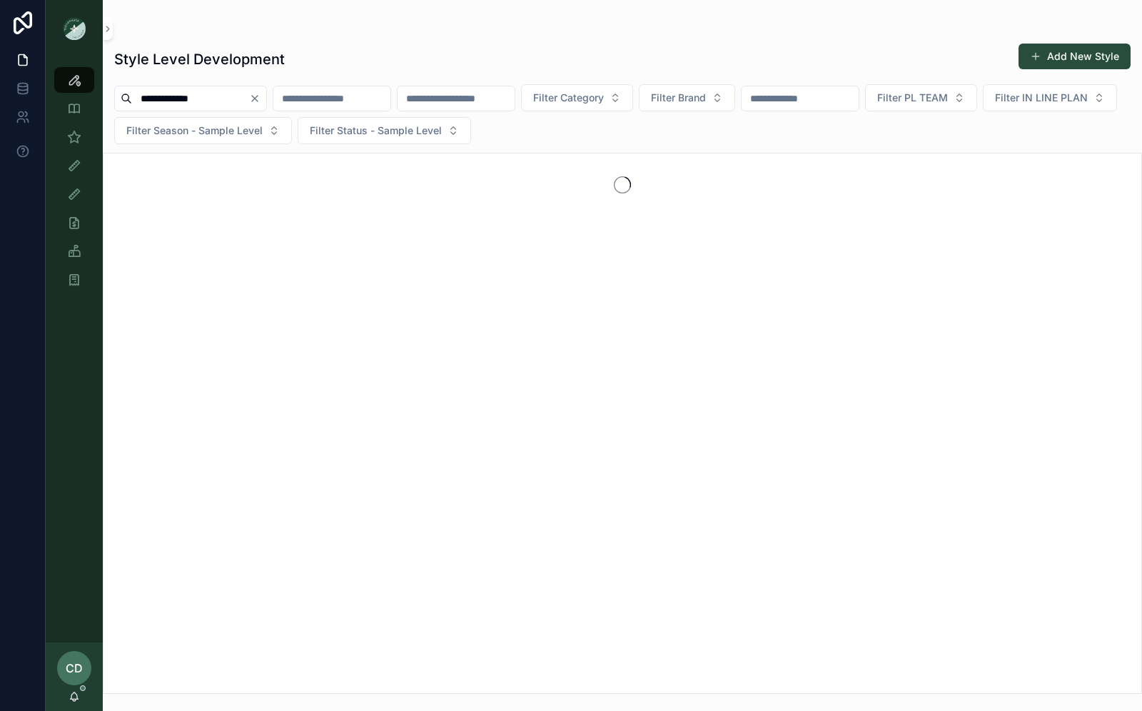
type input "**********"
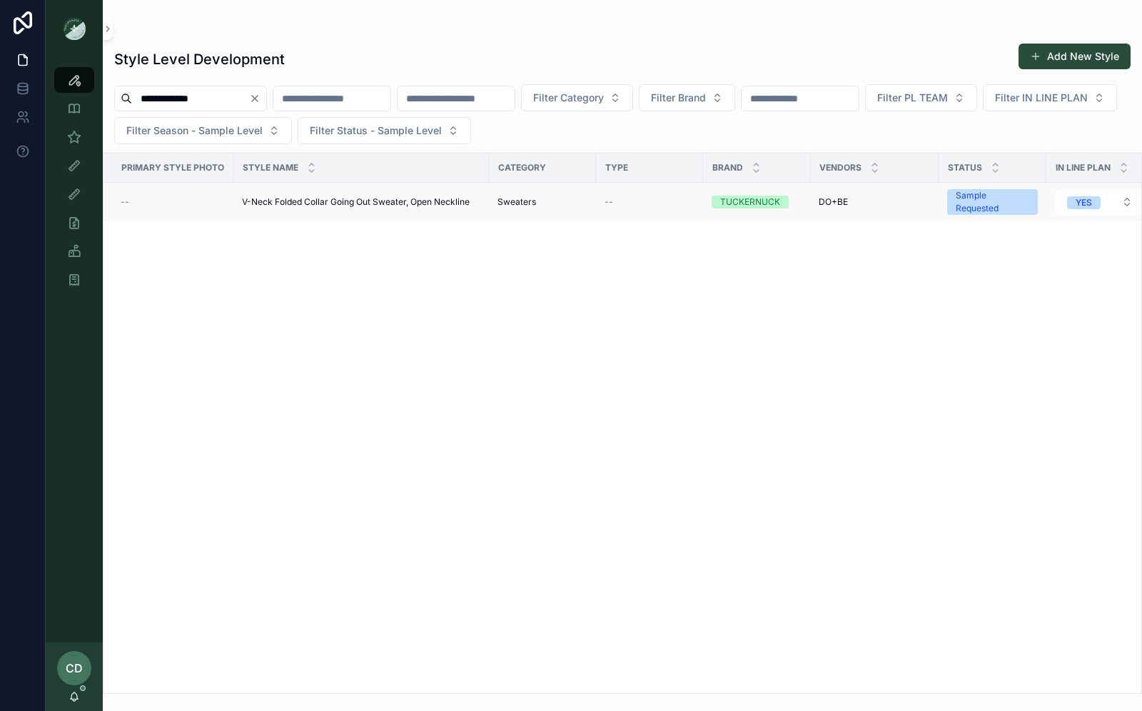
click at [273, 204] on span "V-Neck Folded Collar Going Out Sweater, Open Neckline" at bounding box center [356, 201] width 228 height 11
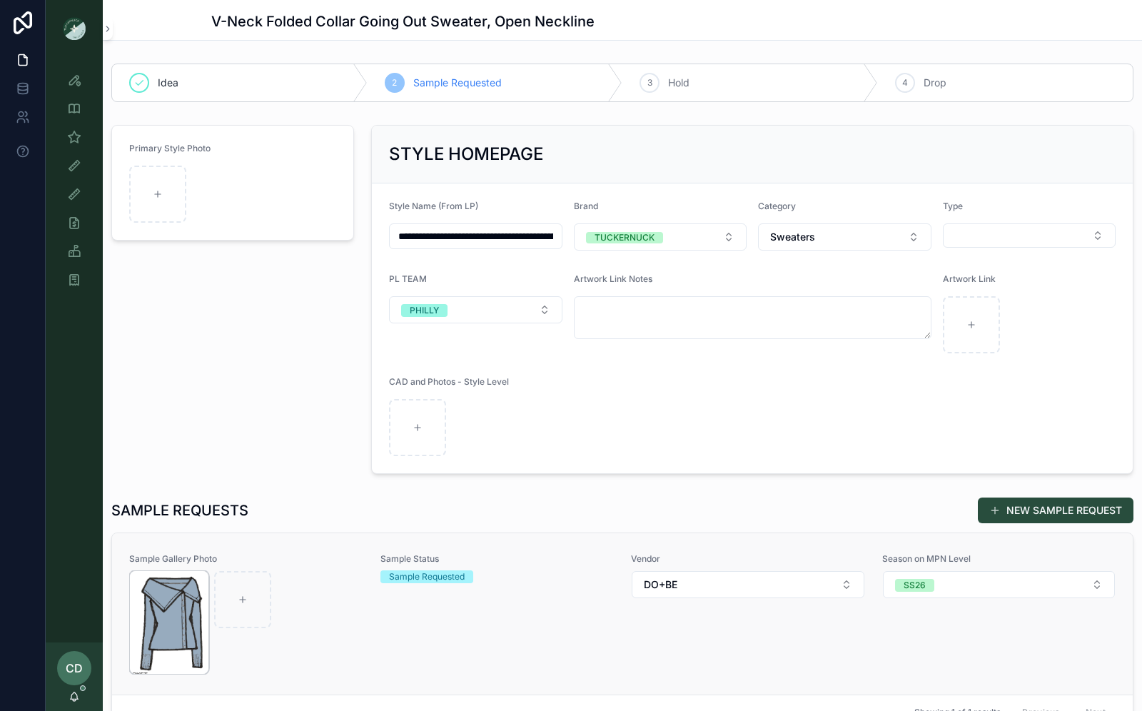
click at [171, 588] on img "scrollable content" at bounding box center [169, 622] width 78 height 103
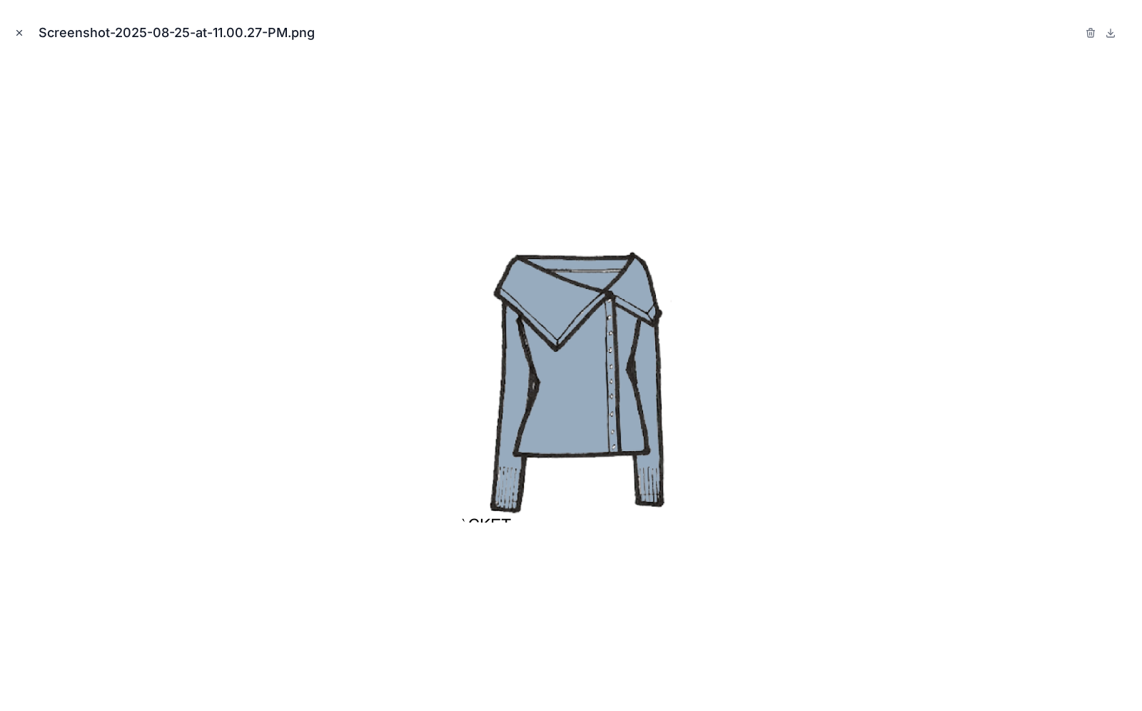
click at [16, 33] on icon "Close modal" at bounding box center [19, 33] width 10 height 10
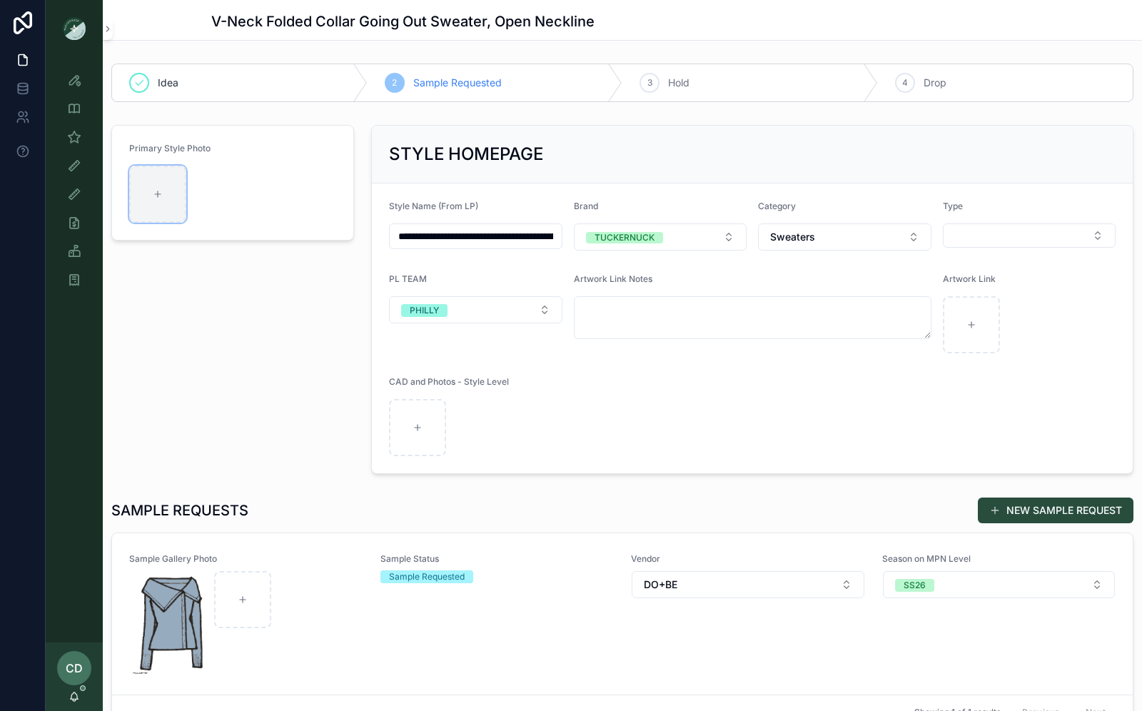
click at [154, 204] on div "scrollable content" at bounding box center [157, 194] width 57 height 57
type input "**********"
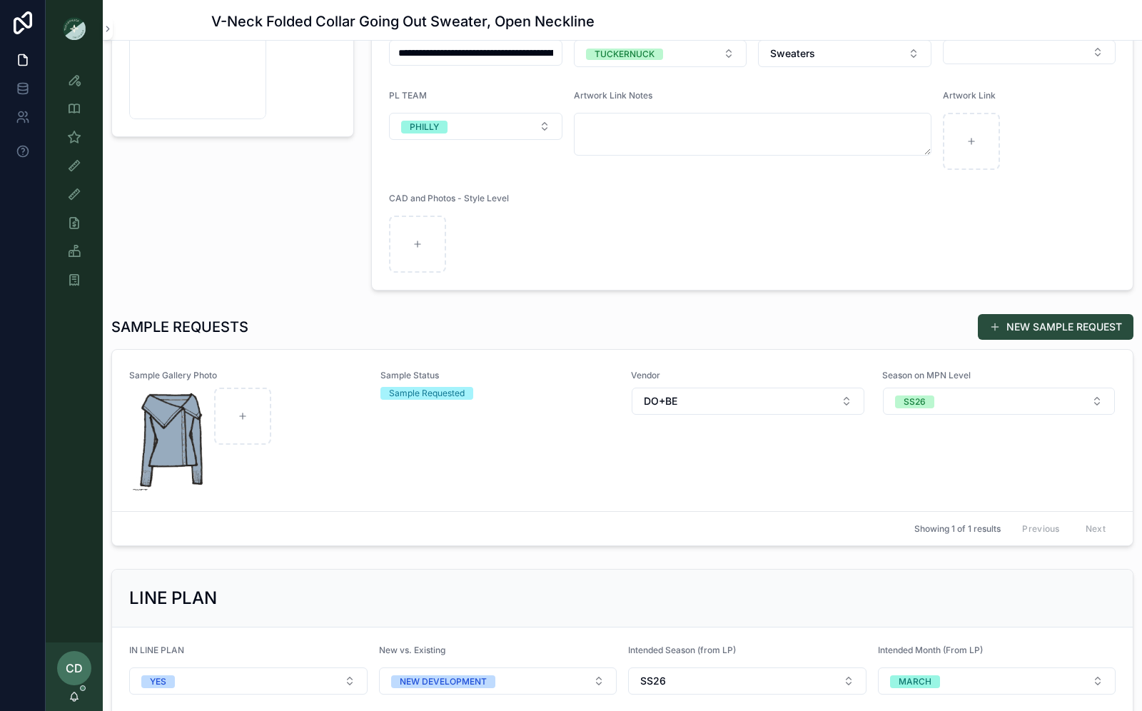
scroll to position [183, 0]
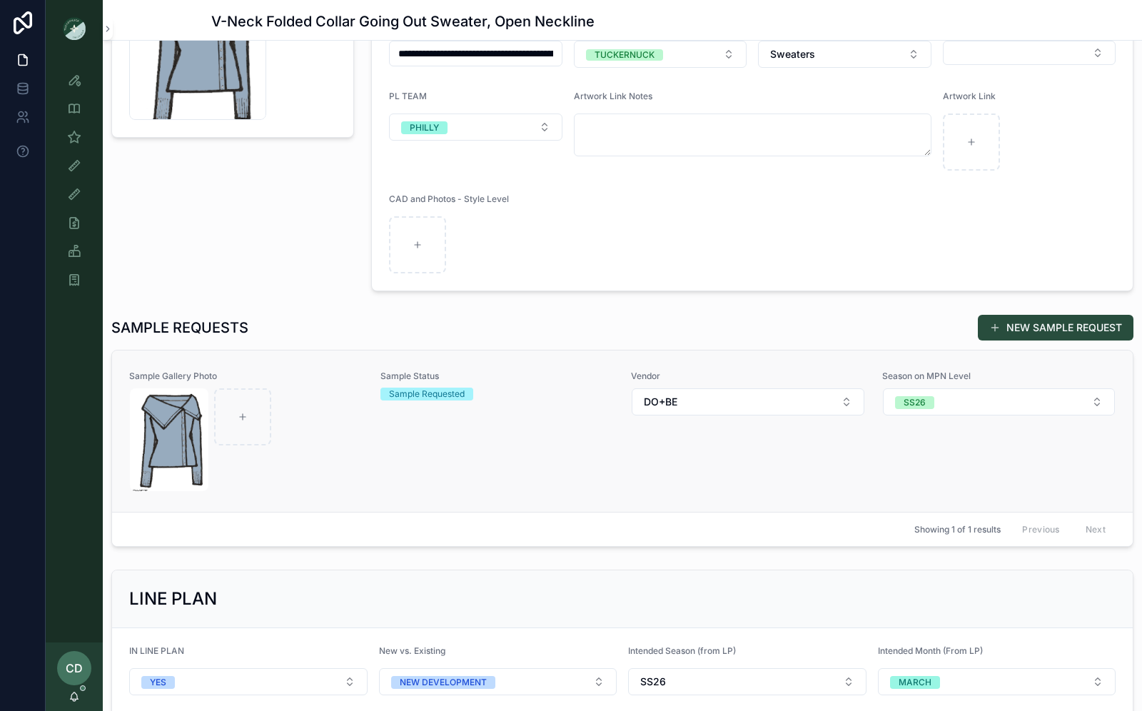
click at [470, 465] on div "Sample Status Sample Requested" at bounding box center [497, 430] width 234 height 121
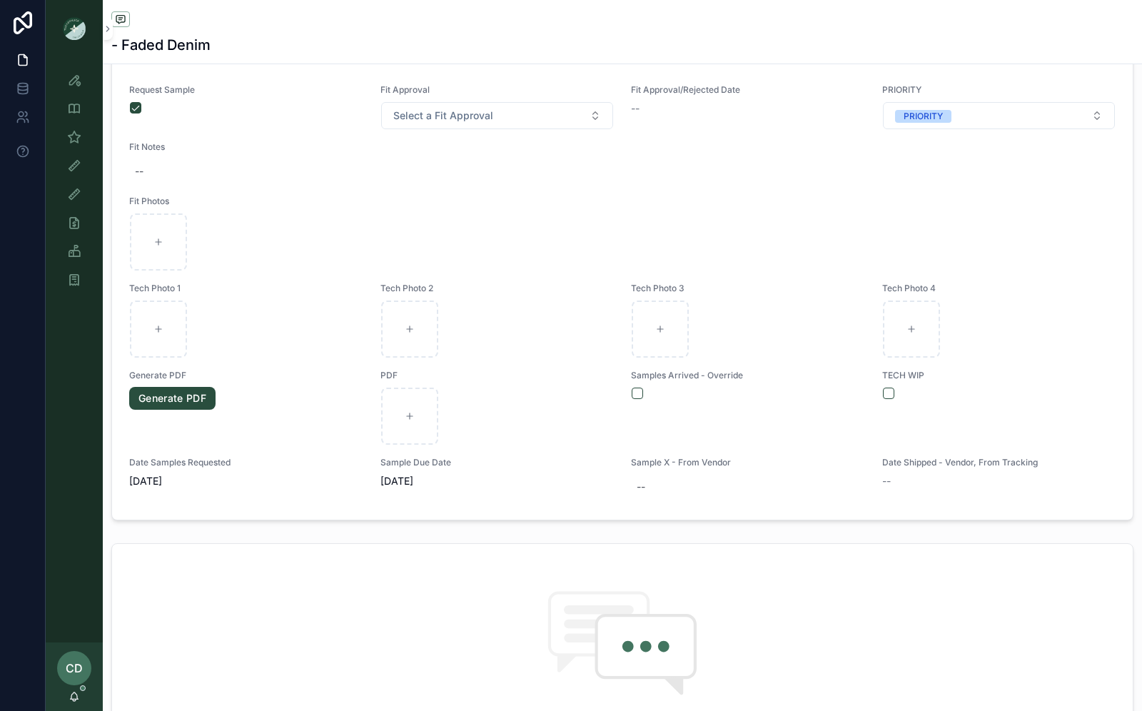
scroll to position [669, 0]
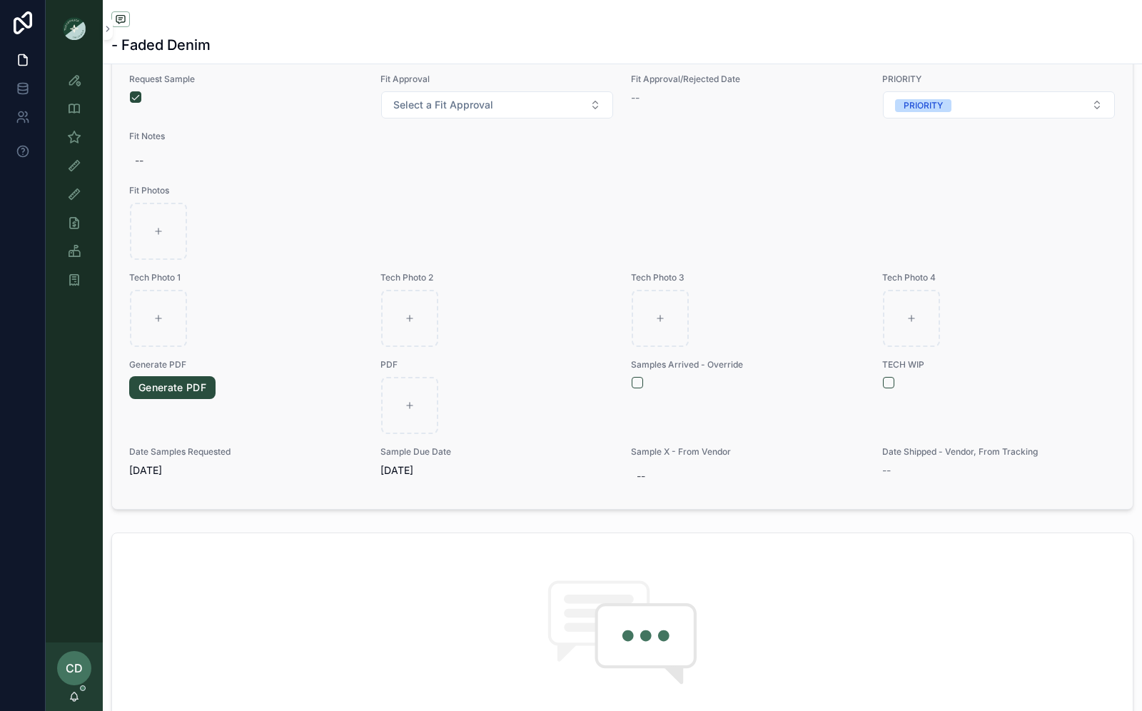
drag, startPoint x: 191, startPoint y: 468, endPoint x: 118, endPoint y: 468, distance: 72.8
click at [118, 468] on div "Request Sample Fit Approval Select a Fit Approval Fit Approval/Rejected Date --…" at bounding box center [622, 281] width 1020 height 456
drag, startPoint x: 131, startPoint y: 465, endPoint x: 176, endPoint y: 465, distance: 45.7
click at [176, 465] on span "[DATE]" at bounding box center [246, 470] width 234 height 14
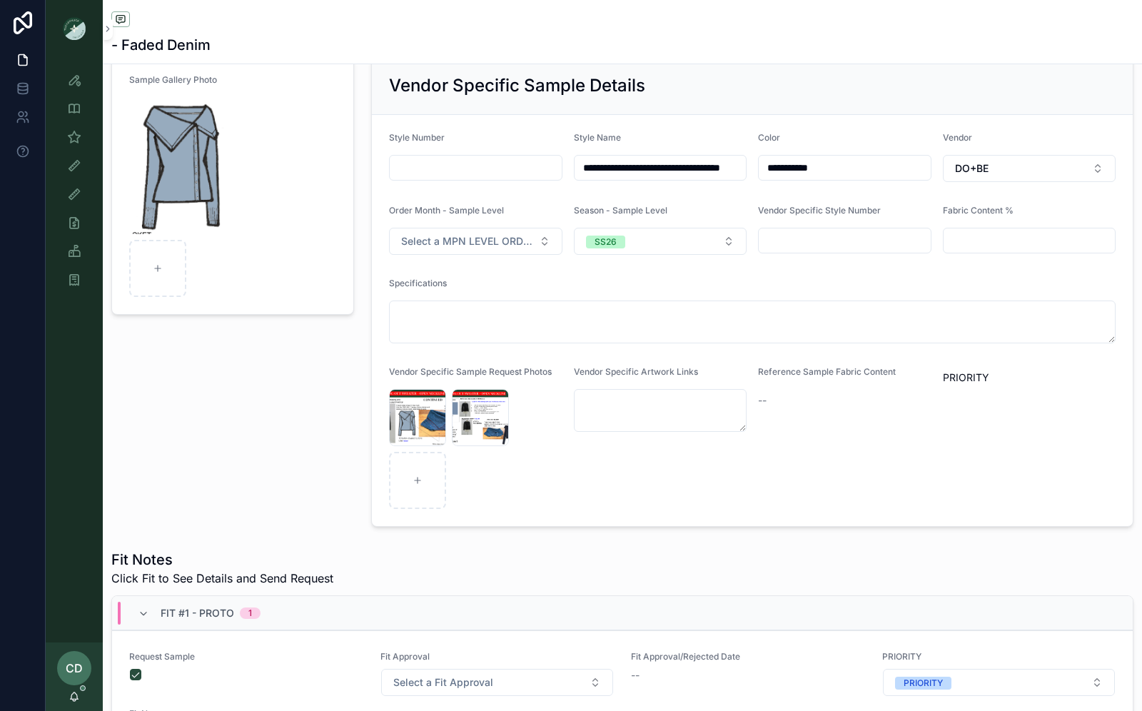
scroll to position [0, 0]
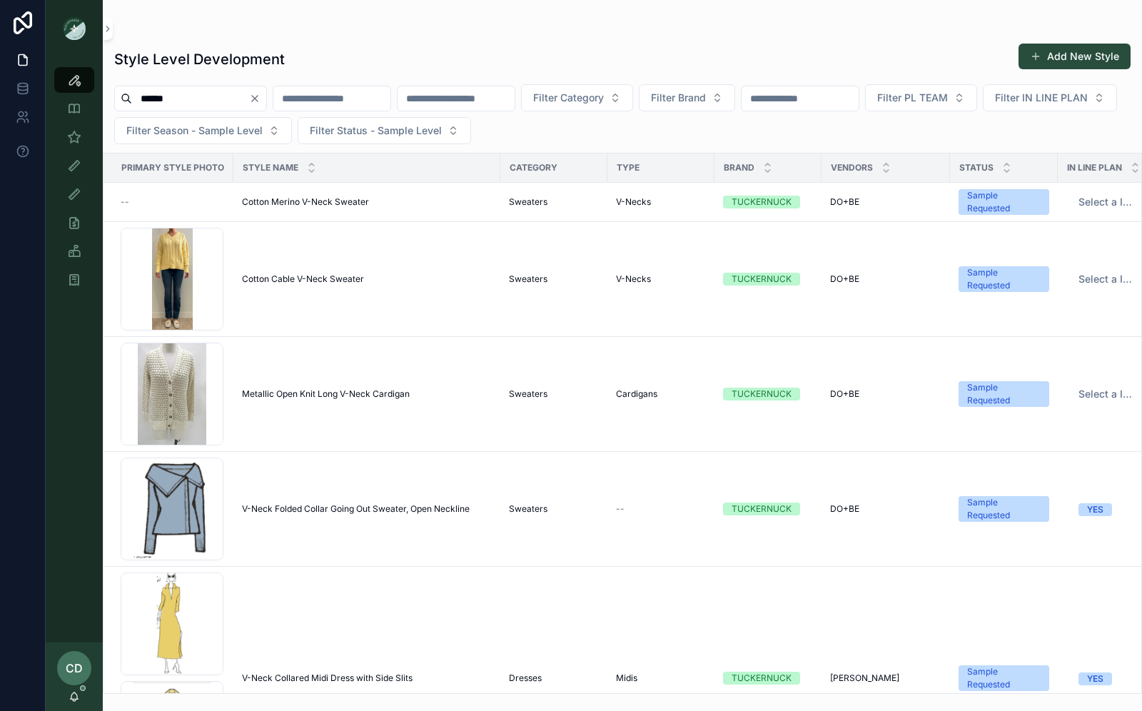
type input "******"
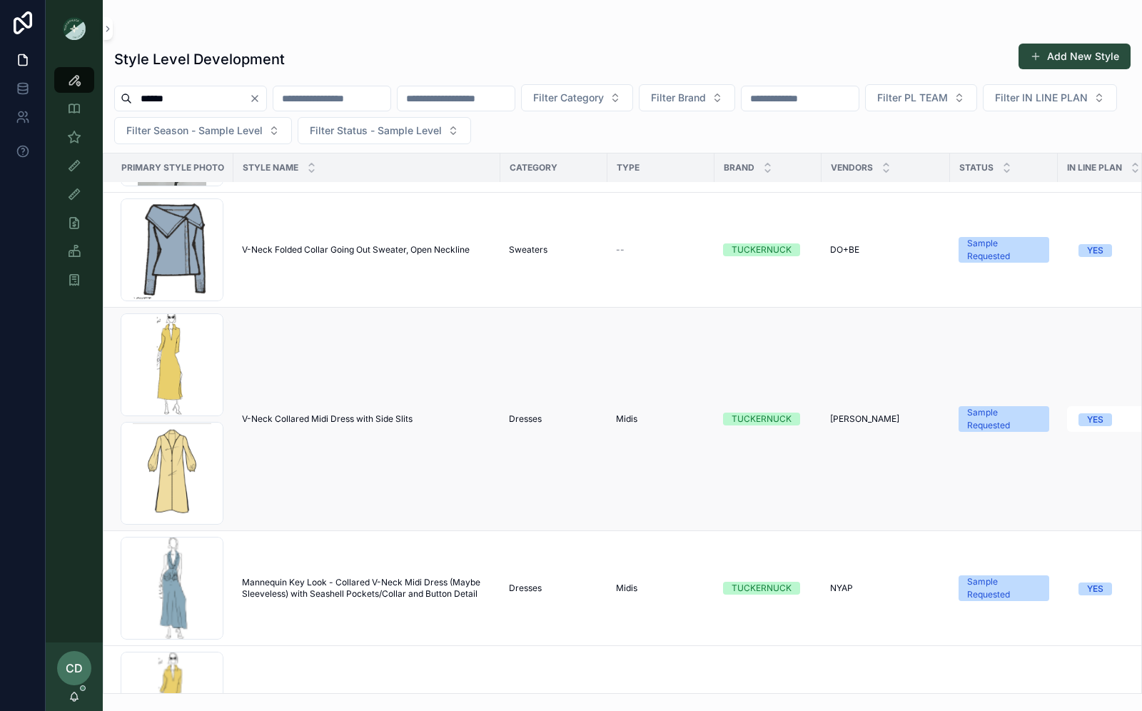
scroll to position [154, 0]
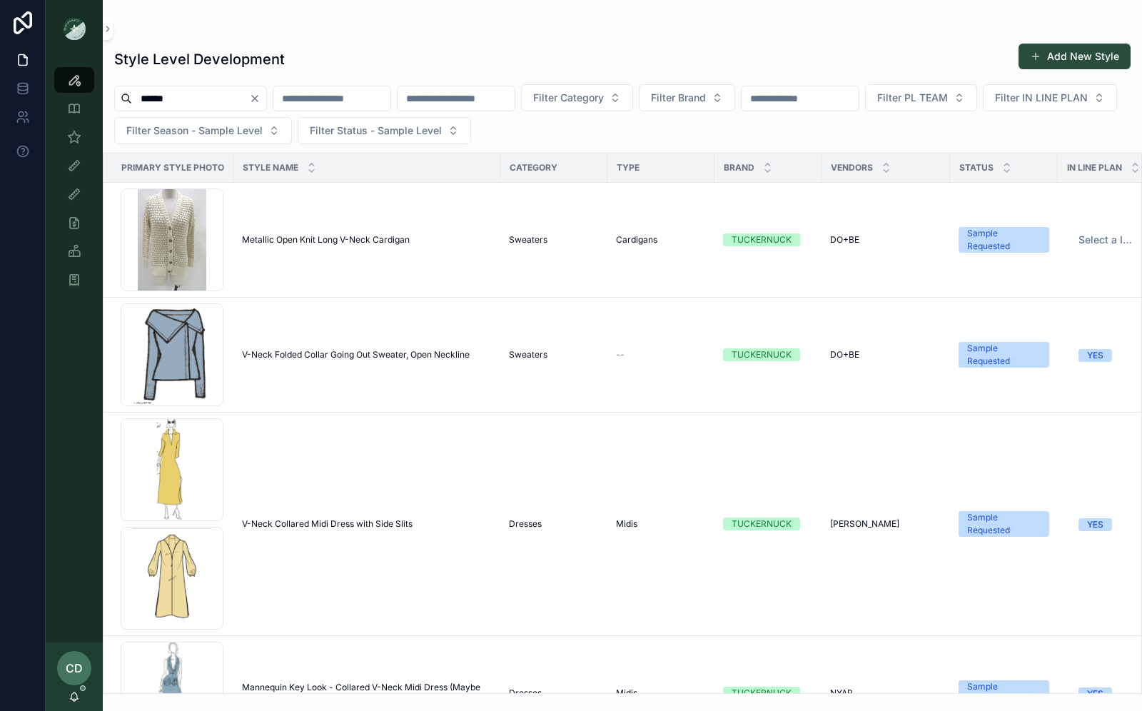
click at [268, 26] on div "scrollable content" at bounding box center [622, 28] width 1016 height 11
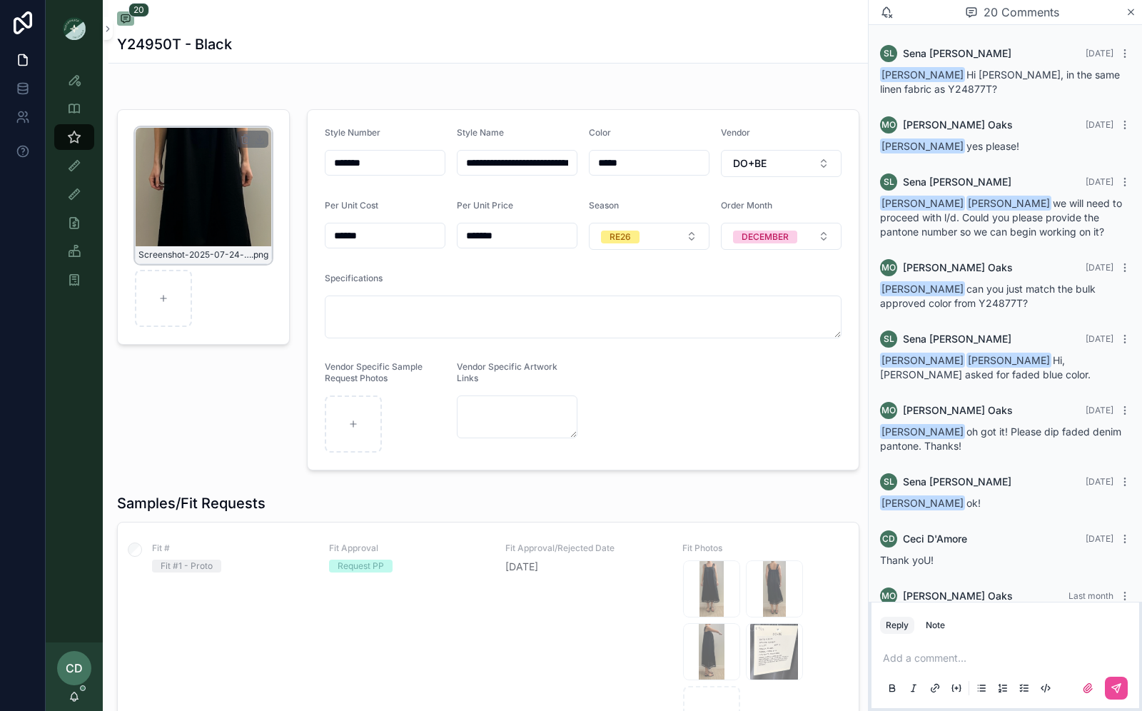
scroll to position [926, 0]
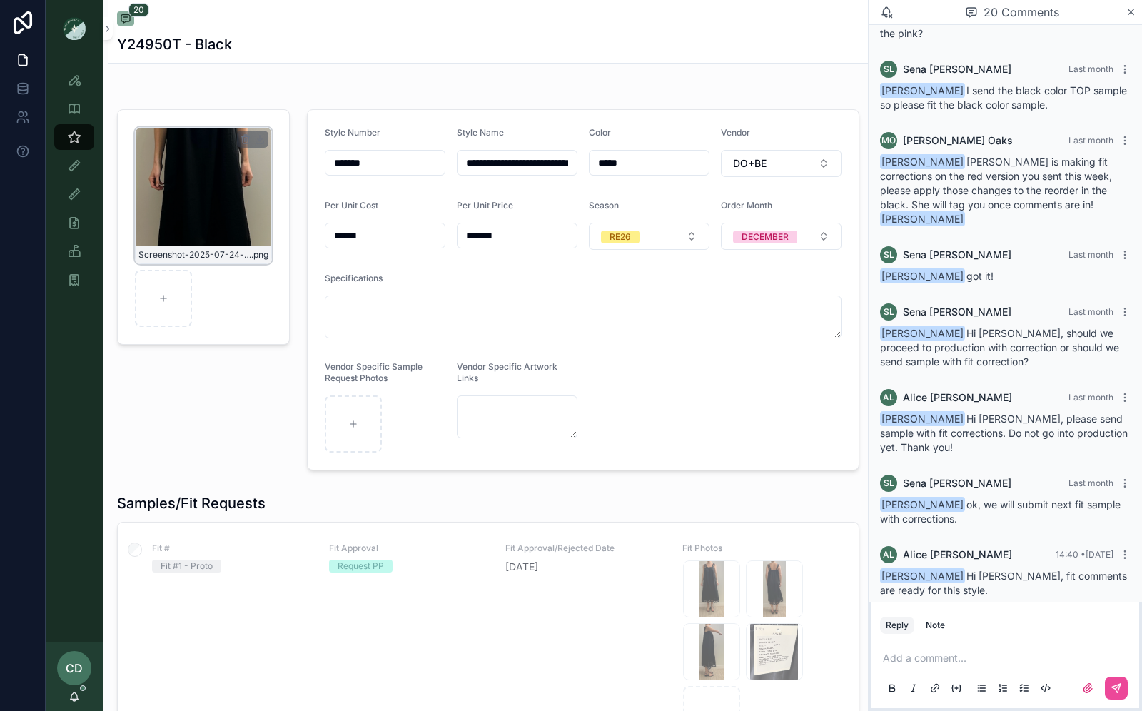
click at [197, 186] on div "Screenshot-2025-07-24-at-11.17.13-AM .png" at bounding box center [203, 195] width 137 height 137
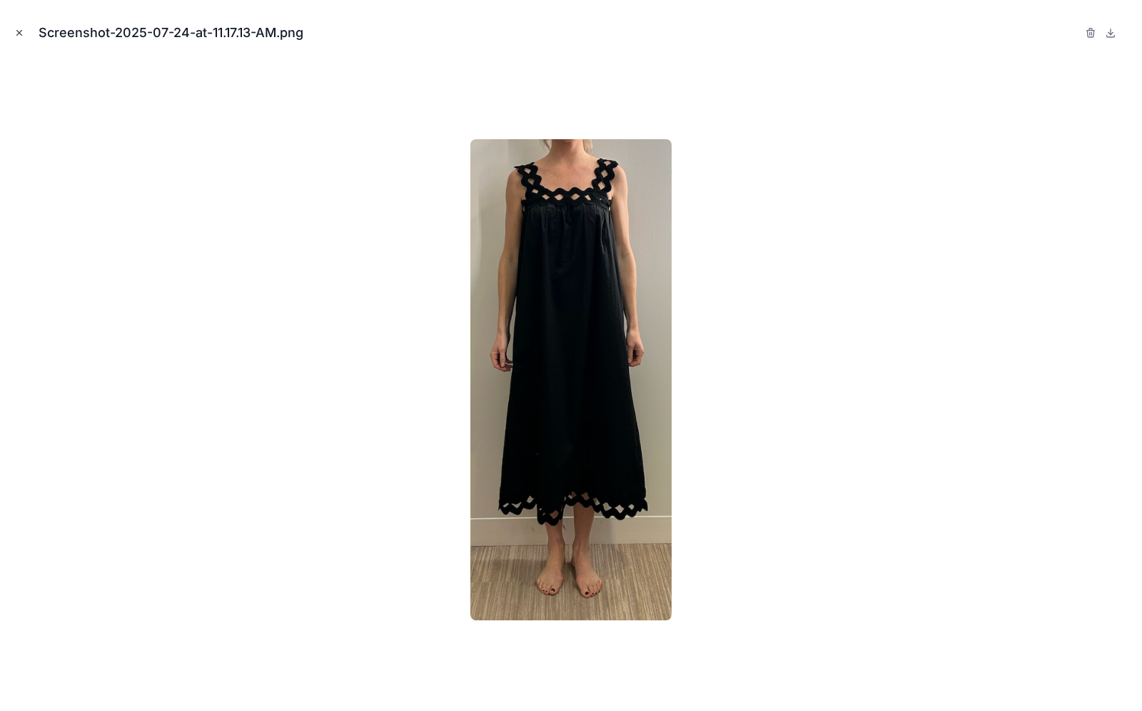
click at [19, 31] on icon "Close modal" at bounding box center [19, 33] width 10 height 10
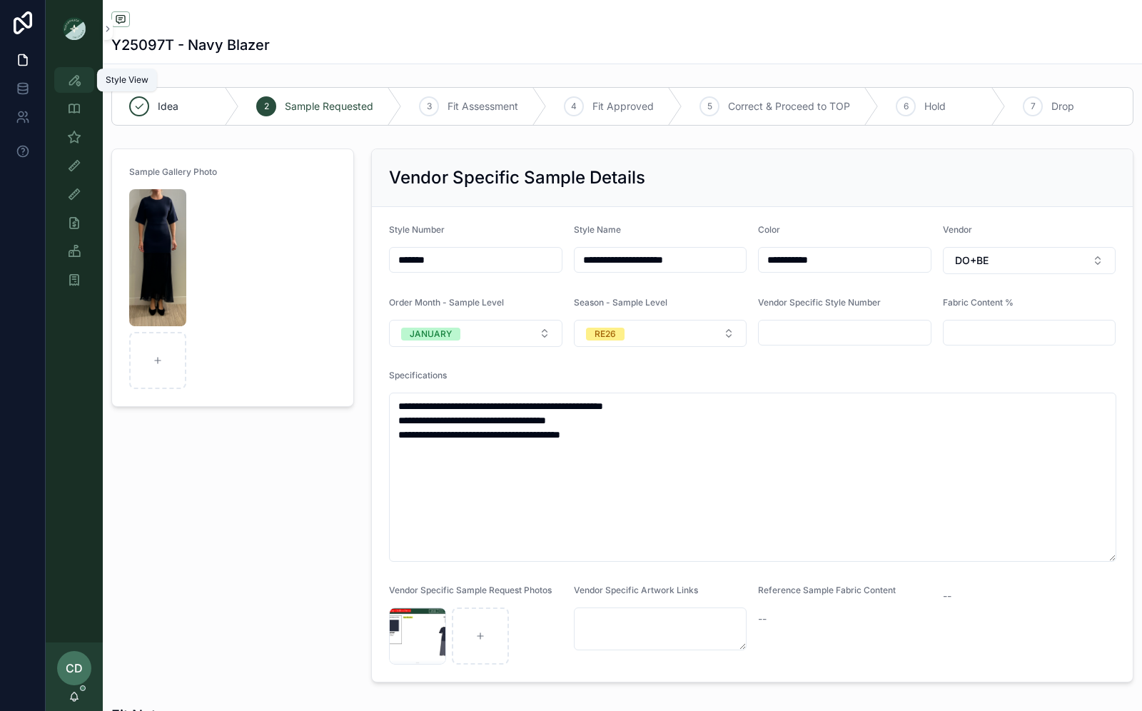
click at [71, 76] on icon "scrollable content" at bounding box center [74, 80] width 14 height 14
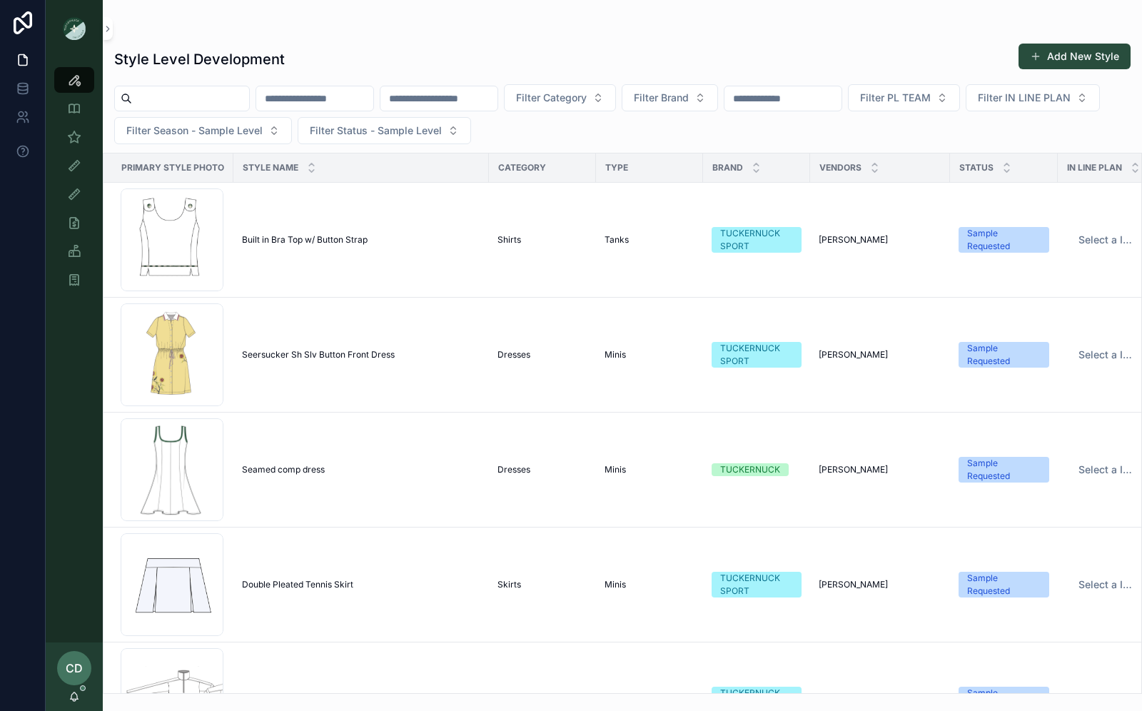
click at [439, 90] on input "scrollable content" at bounding box center [438, 98] width 117 height 20
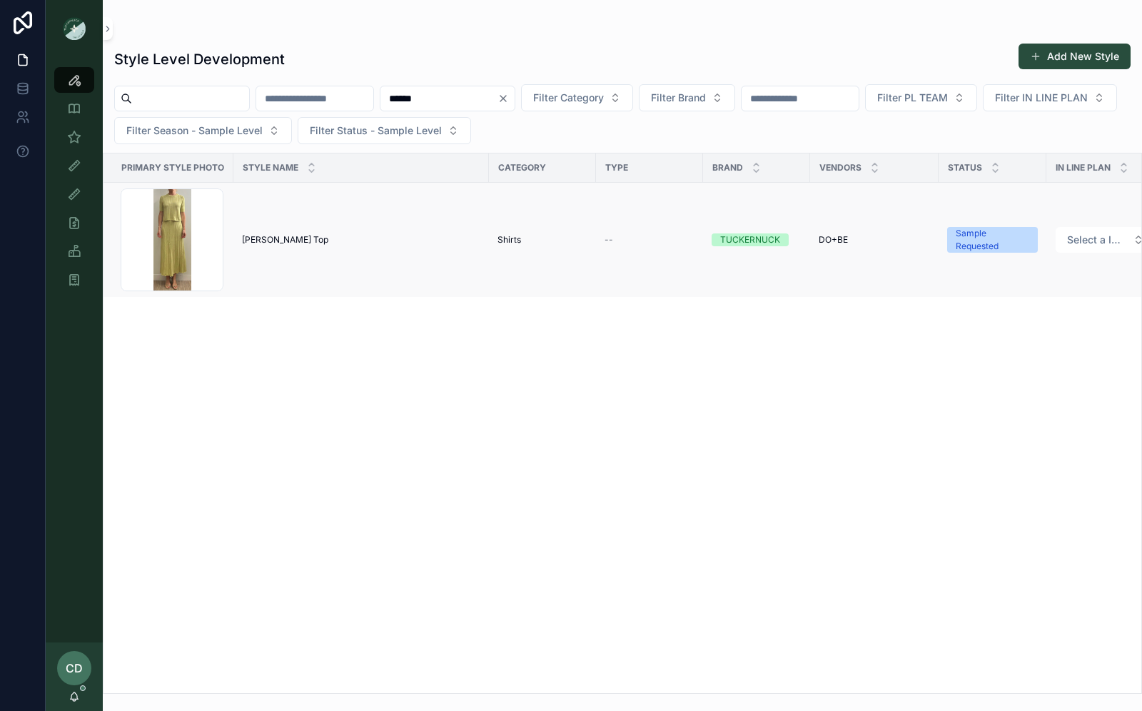
type input "******"
click at [278, 234] on span "[PERSON_NAME] Top" at bounding box center [285, 239] width 86 height 11
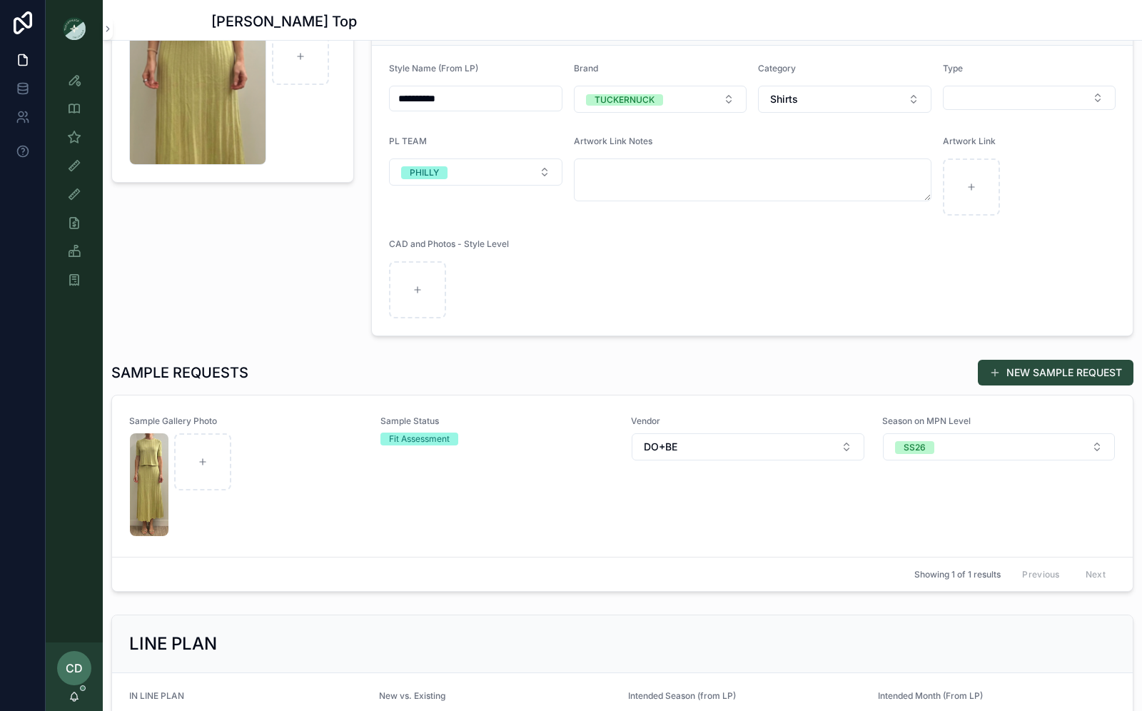
scroll to position [73, 0]
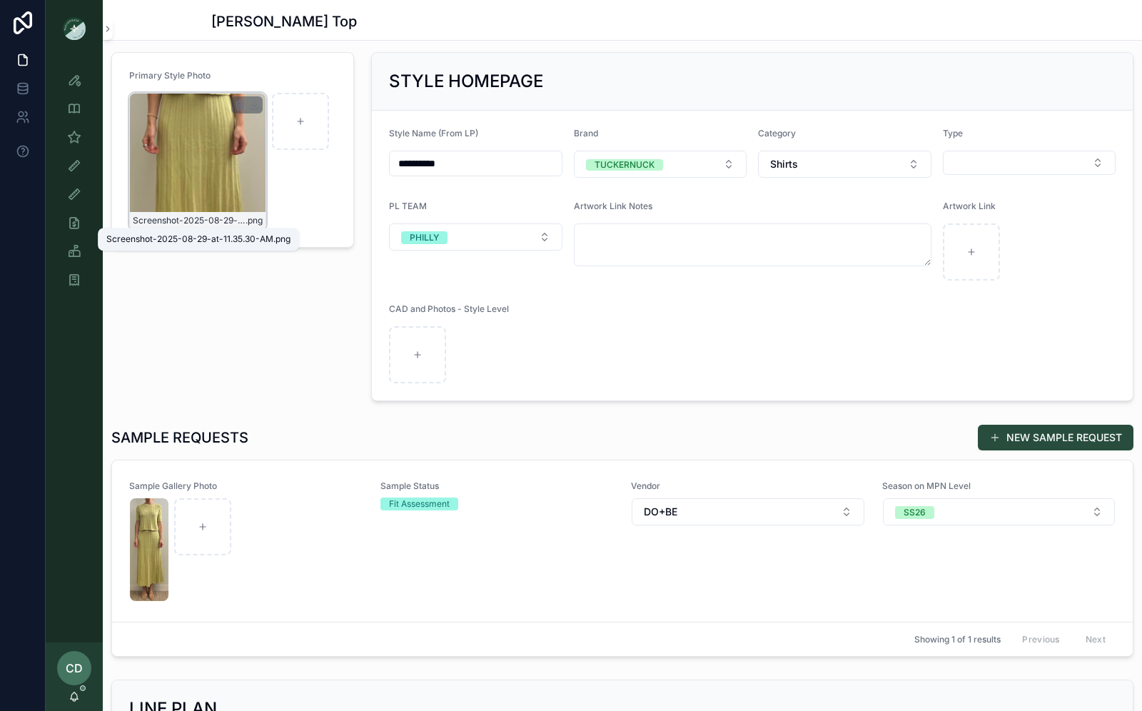
click at [193, 219] on span "Screenshot-2025-08-29-at-11.35.30-AM" at bounding box center [189, 220] width 113 height 11
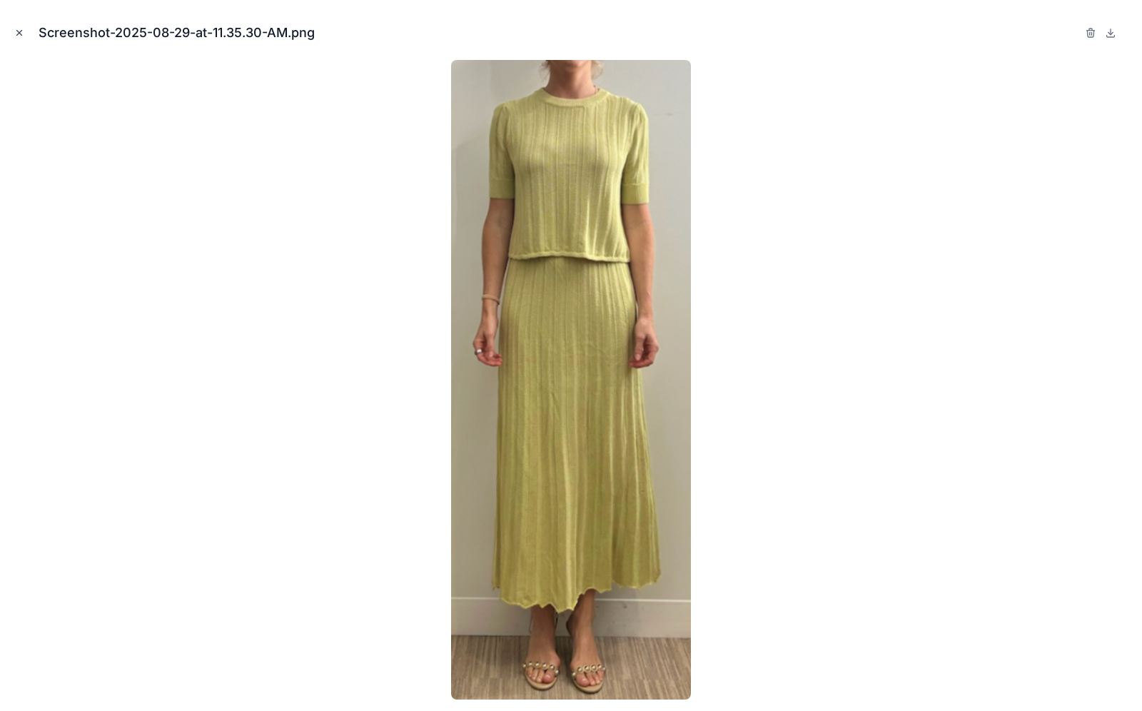
click at [16, 29] on icon "Close modal" at bounding box center [19, 33] width 10 height 10
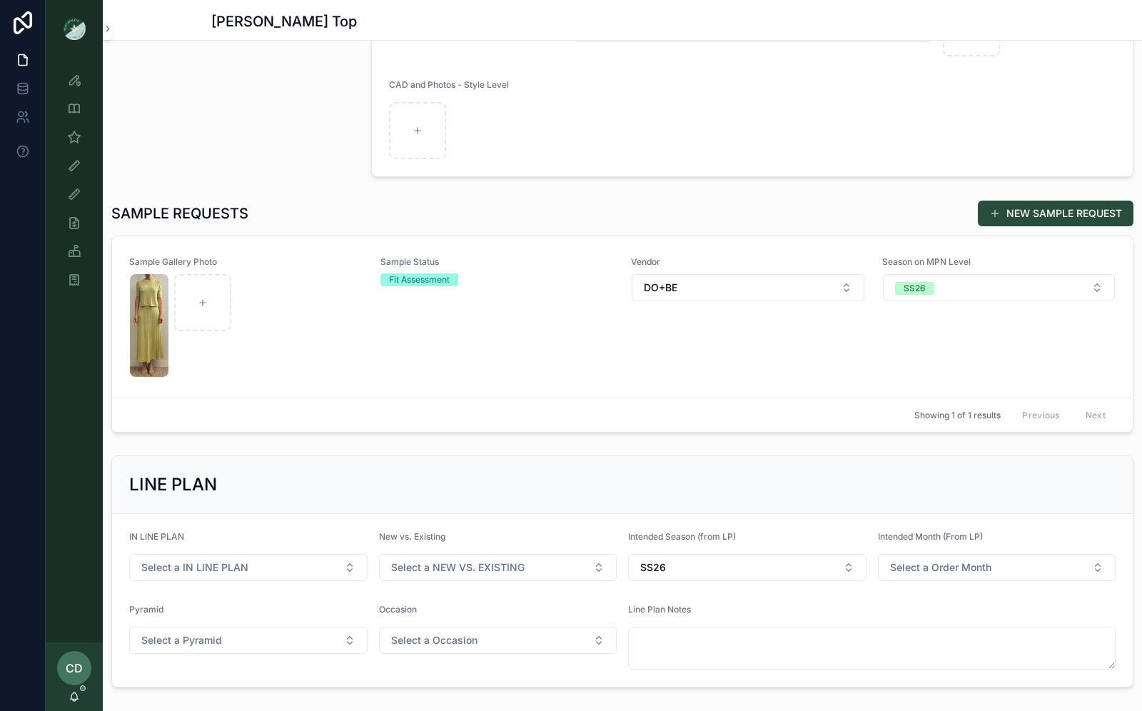
scroll to position [347, 0]
